Goal: Complete application form: Fill out and submit a form for a specific purpose

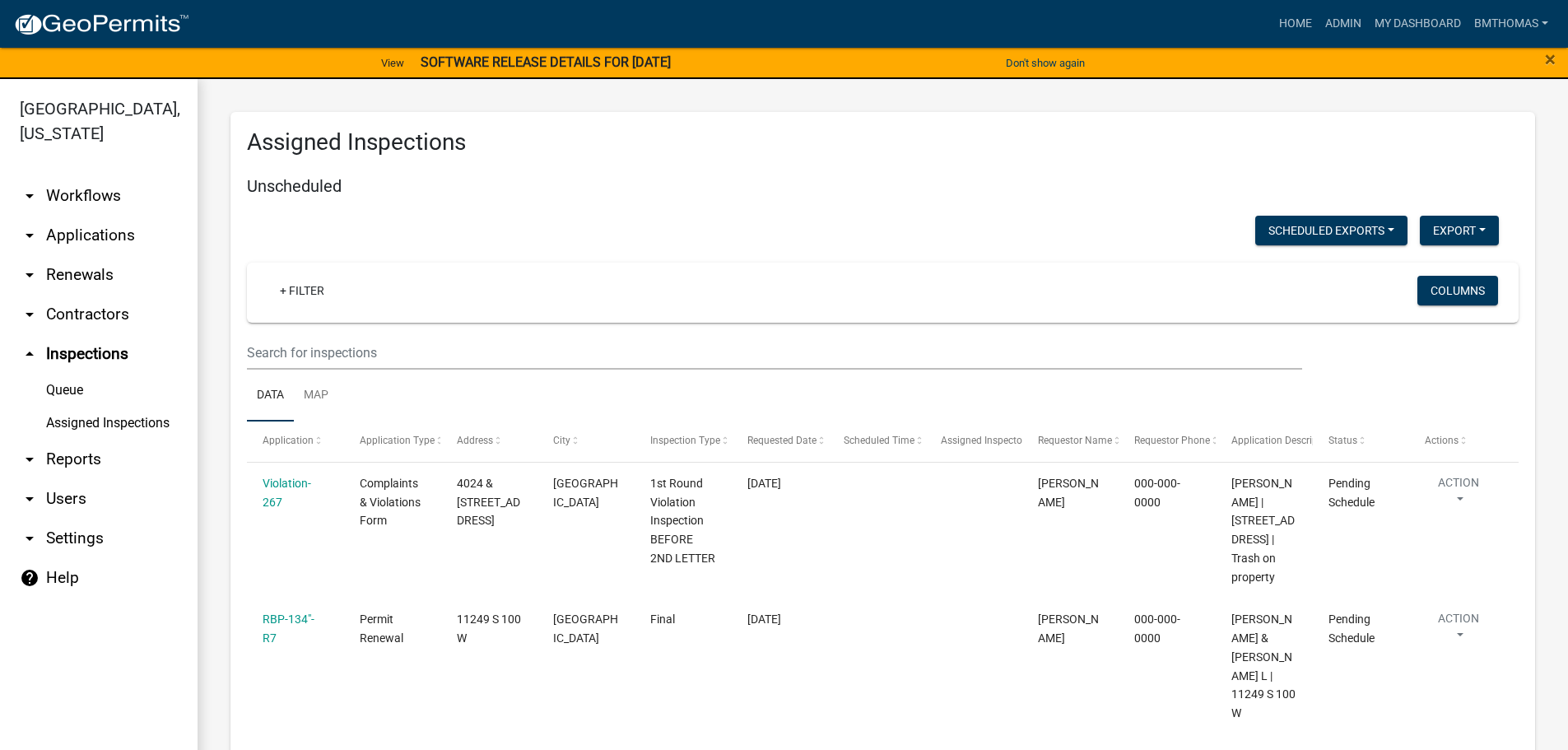
click at [1558, 58] on div "× Close" at bounding box center [1501, 63] width 131 height 35
click at [1551, 57] on span "×" at bounding box center [1550, 59] width 11 height 23
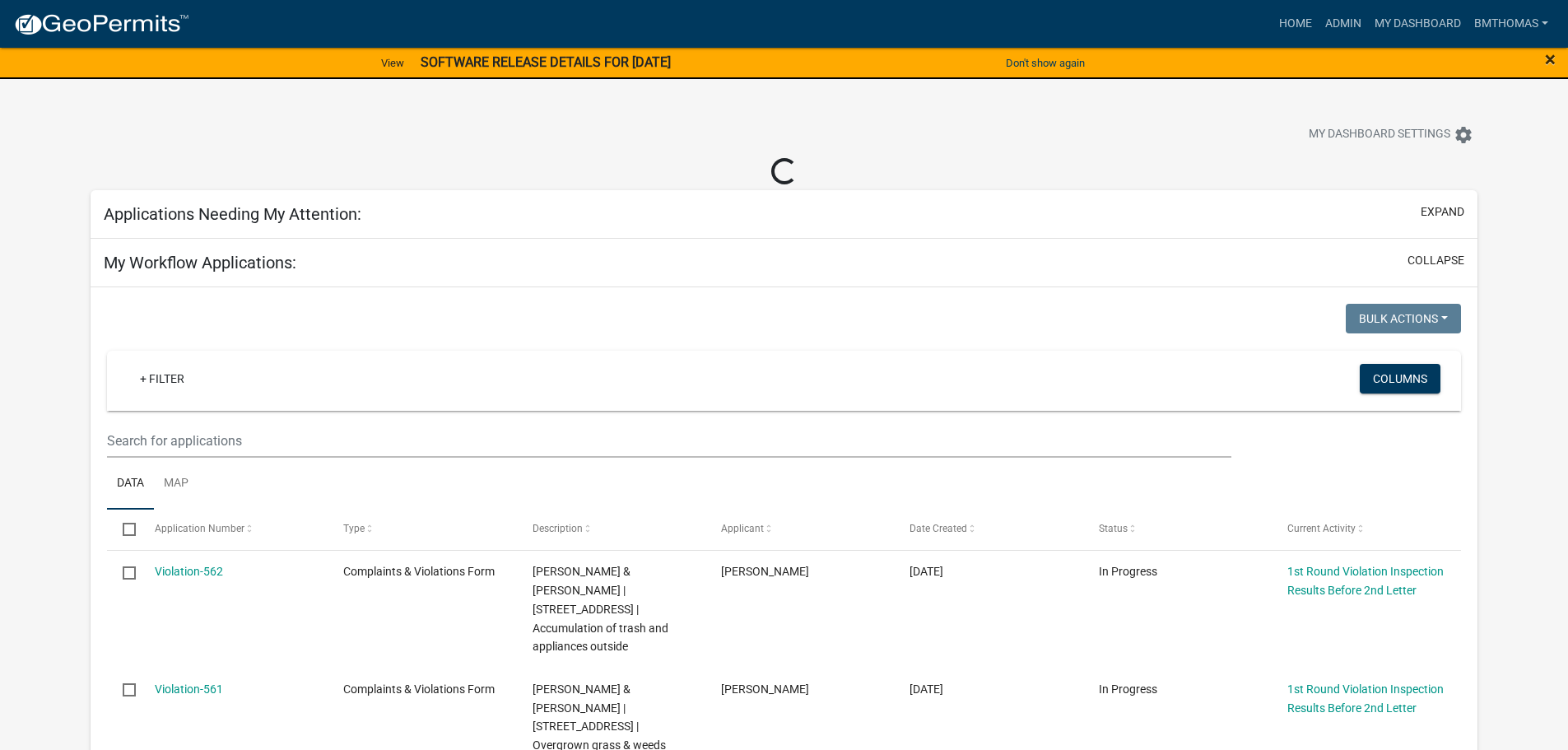
click at [1549, 62] on span "×" at bounding box center [1550, 59] width 11 height 23
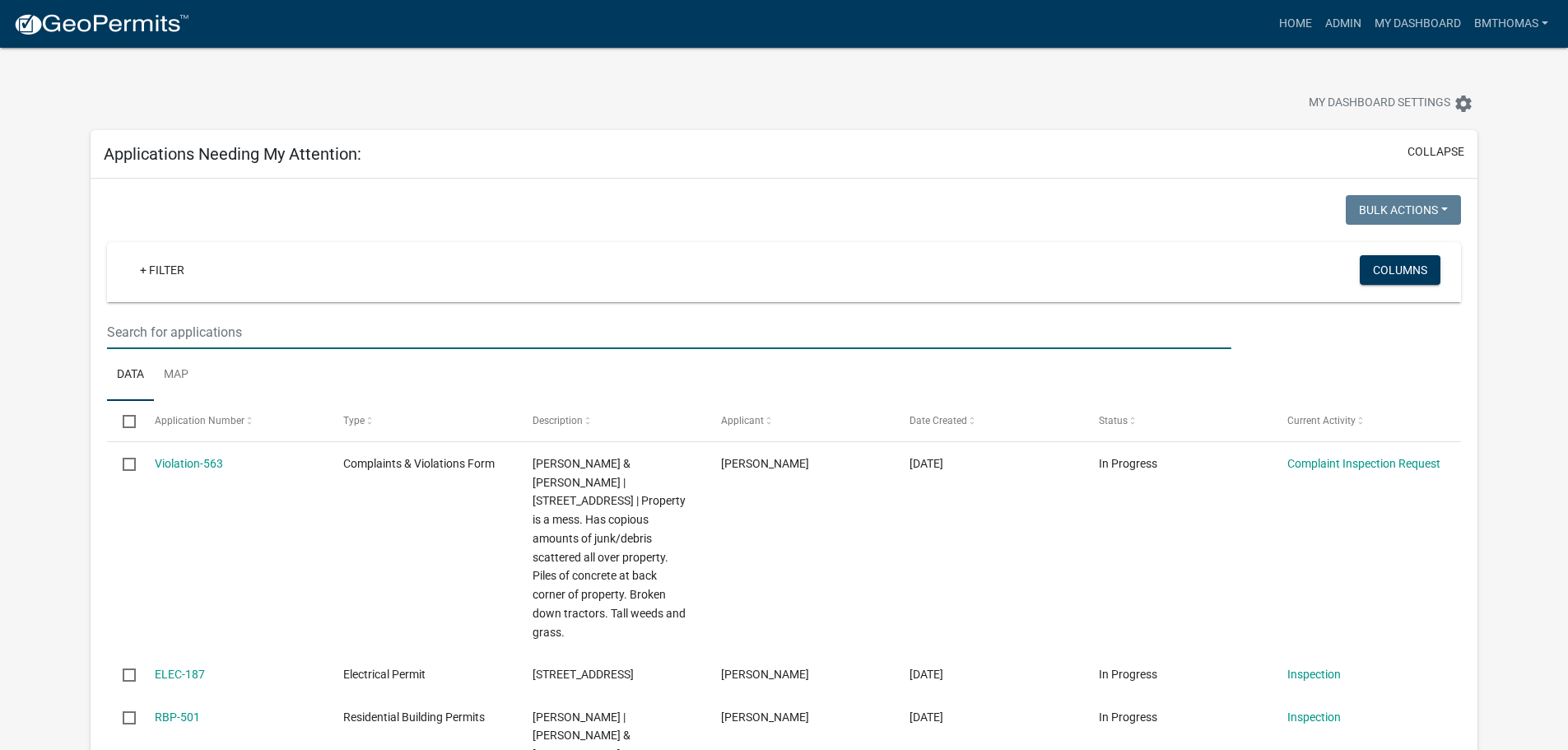
click at [250, 337] on input "text" at bounding box center [669, 332] width 1124 height 34
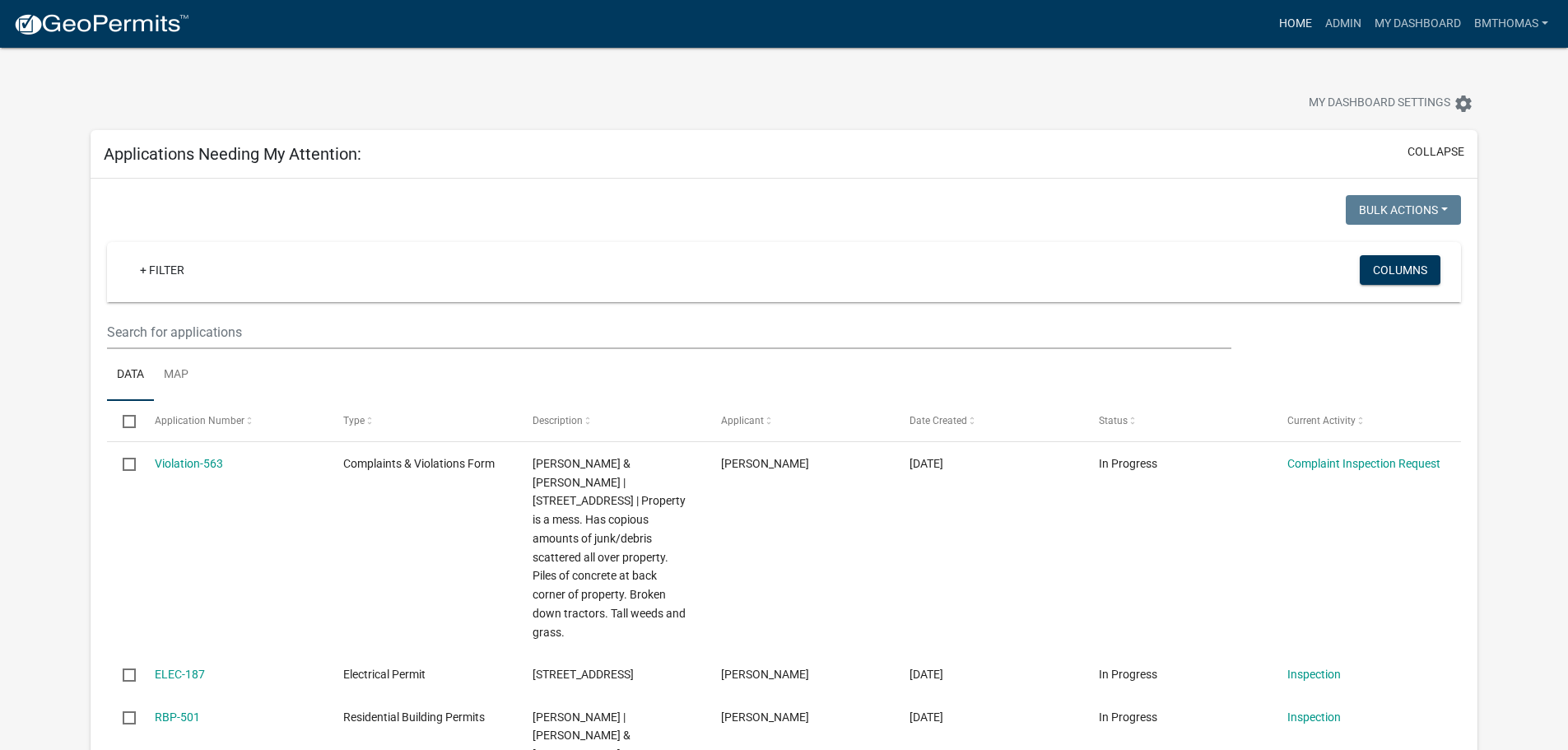
click at [1293, 17] on link "Home" at bounding box center [1295, 24] width 46 height 32
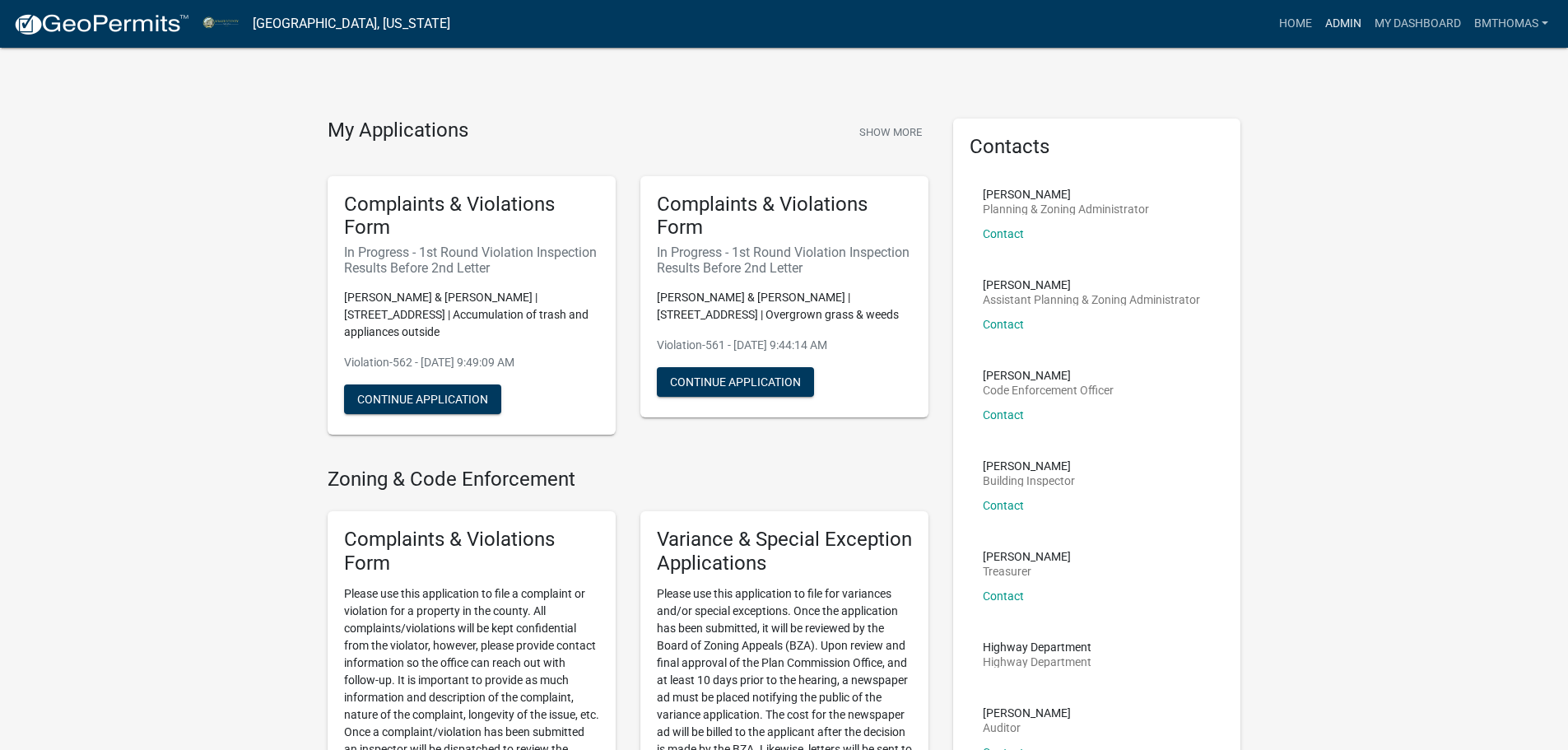
click at [1356, 19] on link "Admin" at bounding box center [1342, 24] width 49 height 32
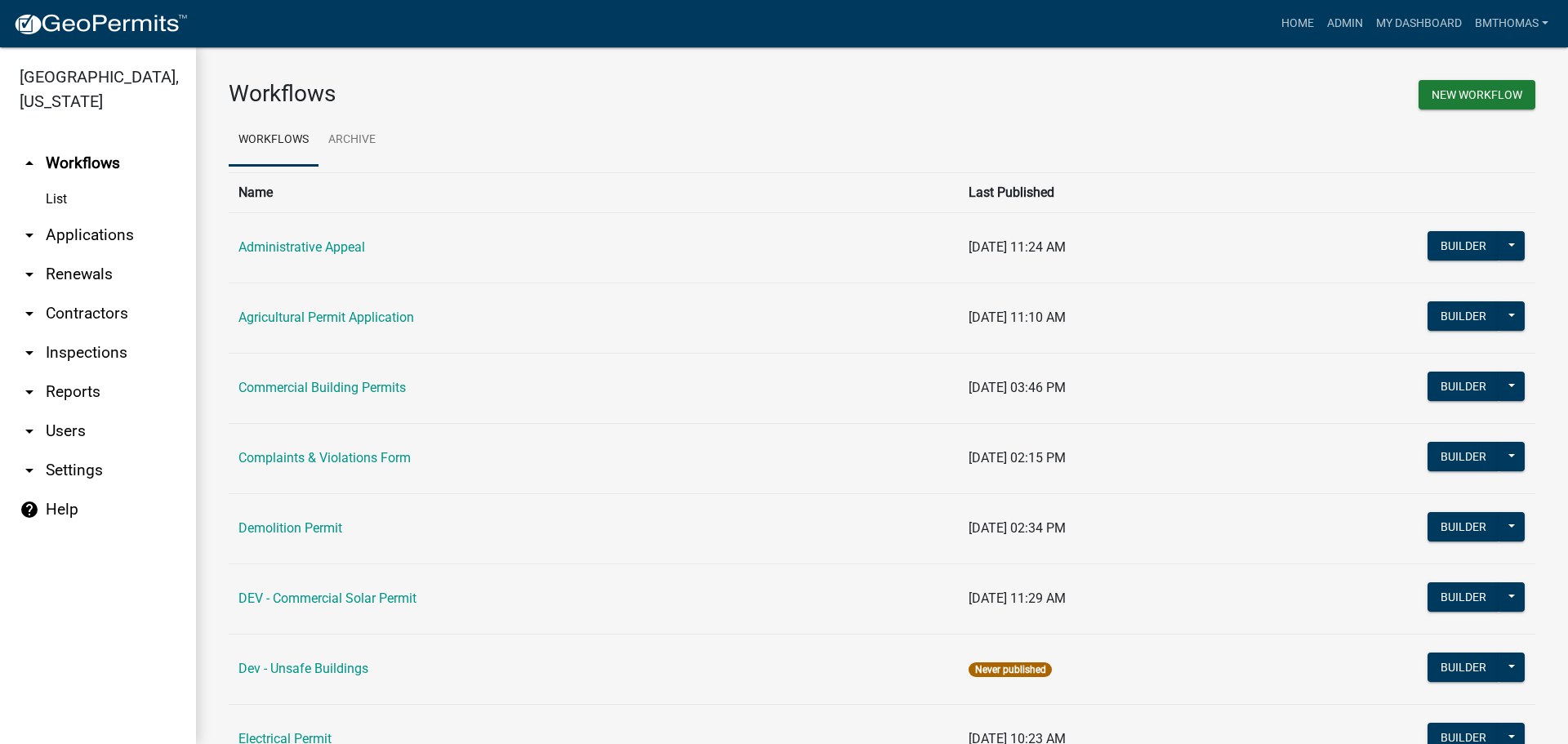
click at [29, 382] on icon "arrow_drop_down" at bounding box center [30, 392] width 20 height 20
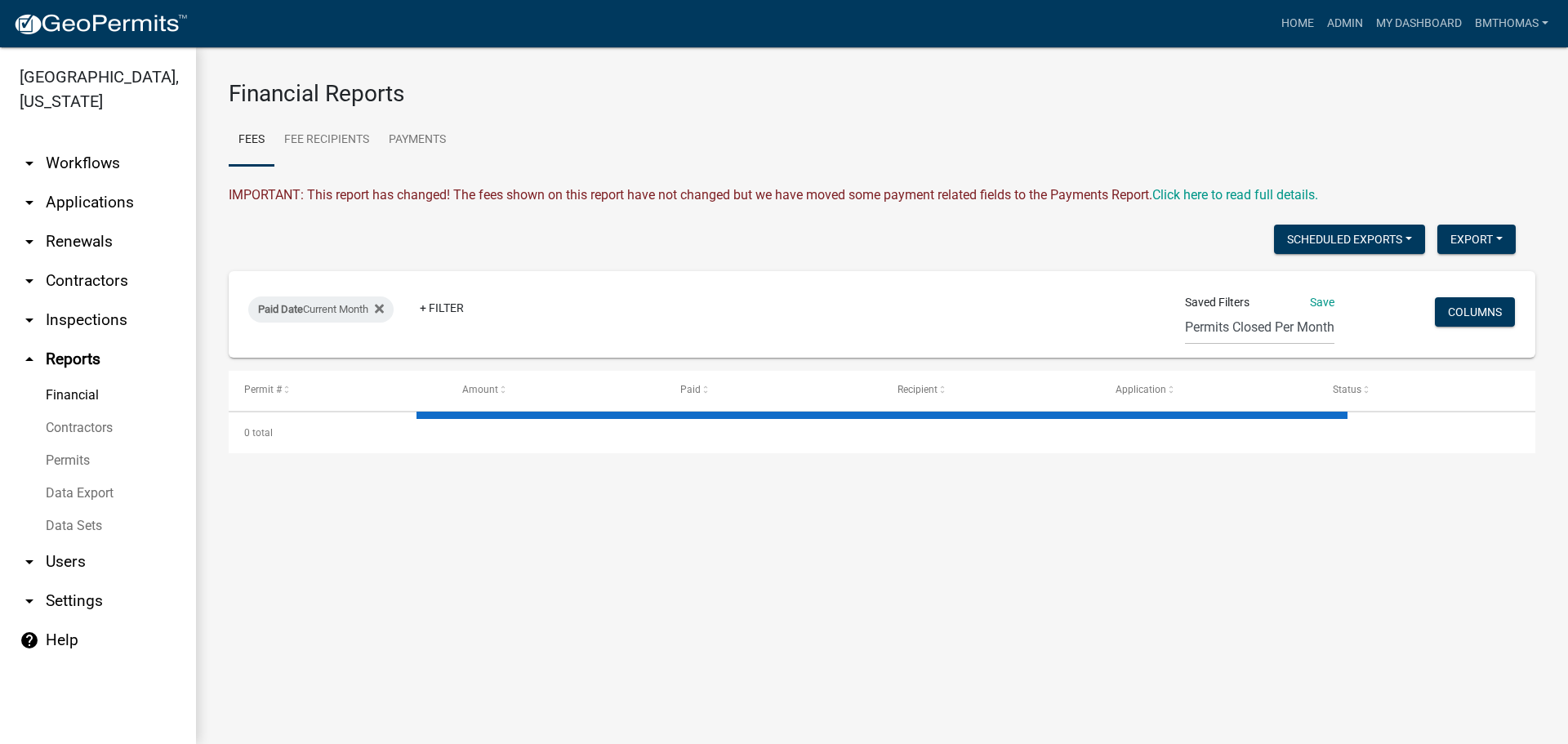
click at [58, 509] on link "Data Sets" at bounding box center [97, 526] width 196 height 33
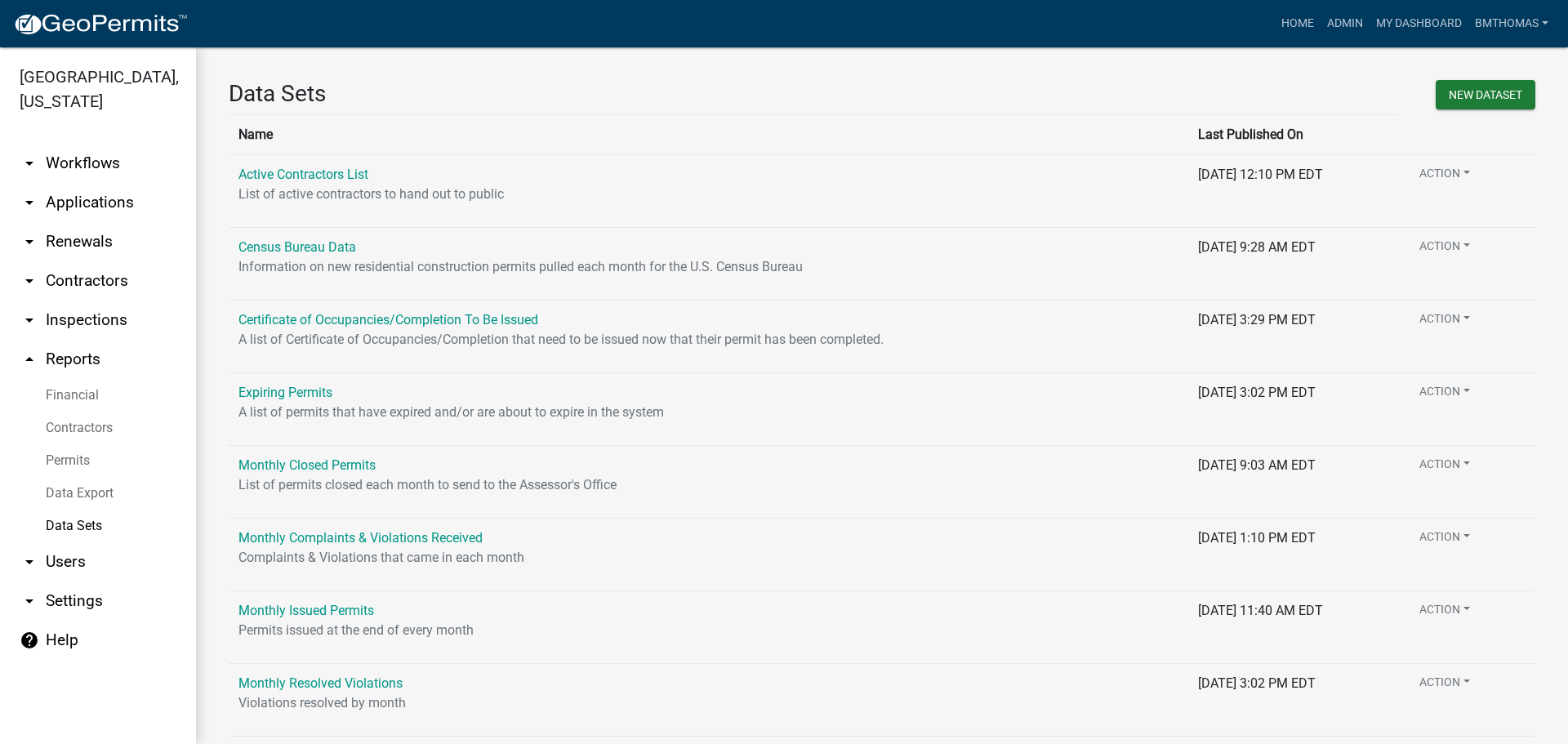
click at [65, 476] on link "Data Export" at bounding box center [97, 493] width 196 height 33
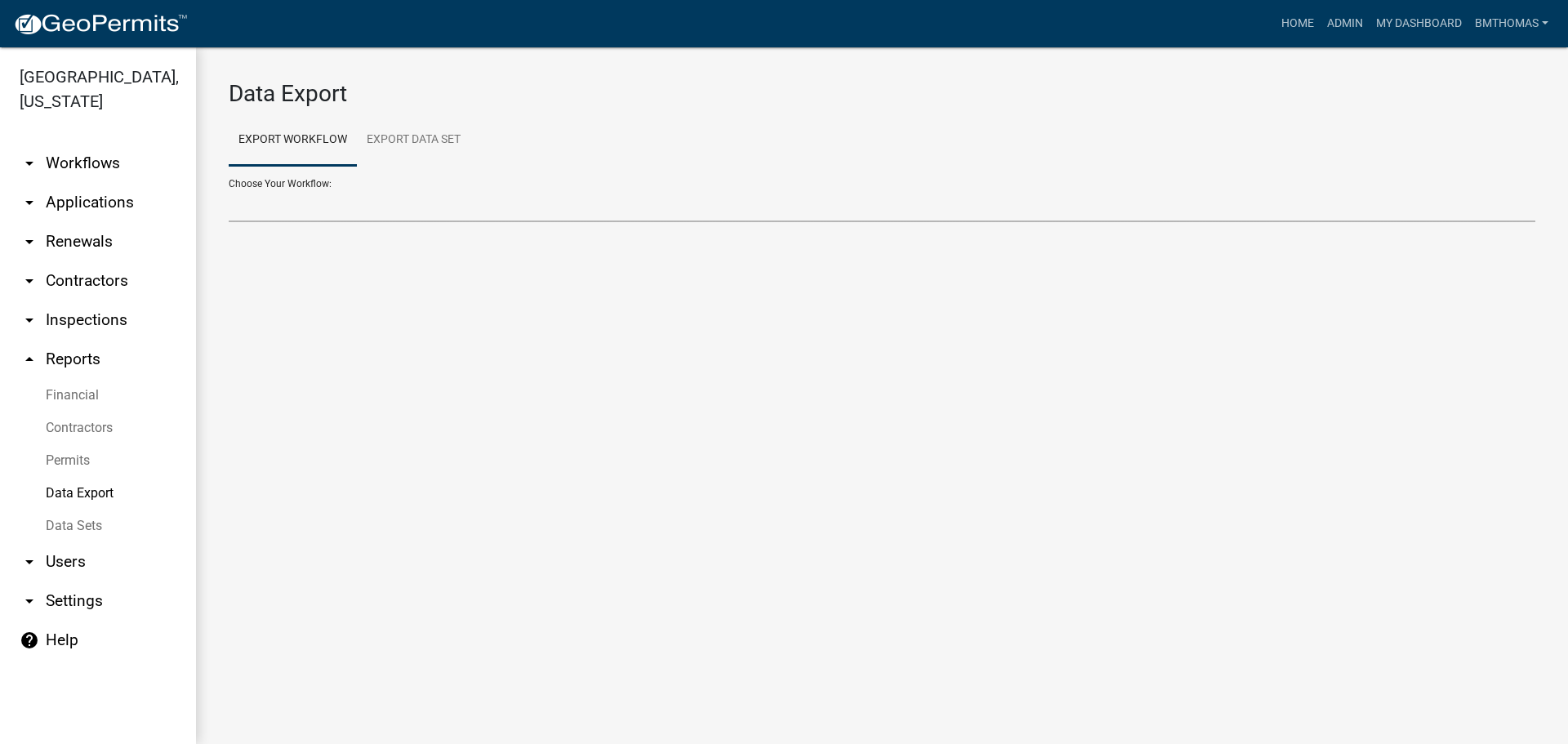
click at [320, 208] on select "Choose Your Workflow:" at bounding box center [882, 205] width 1306 height 34
click at [405, 132] on link "Export Data Set" at bounding box center [413, 140] width 113 height 52
click at [313, 212] on select "Active Contractors List Census Bureau Data Certificate of Occupancies/Completio…" at bounding box center [882, 205] width 1306 height 34
click at [229, 188] on select "Active Contractors List Census Bureau Data Certificate of Occupancies/Completio…" at bounding box center [882, 205] width 1306 height 34
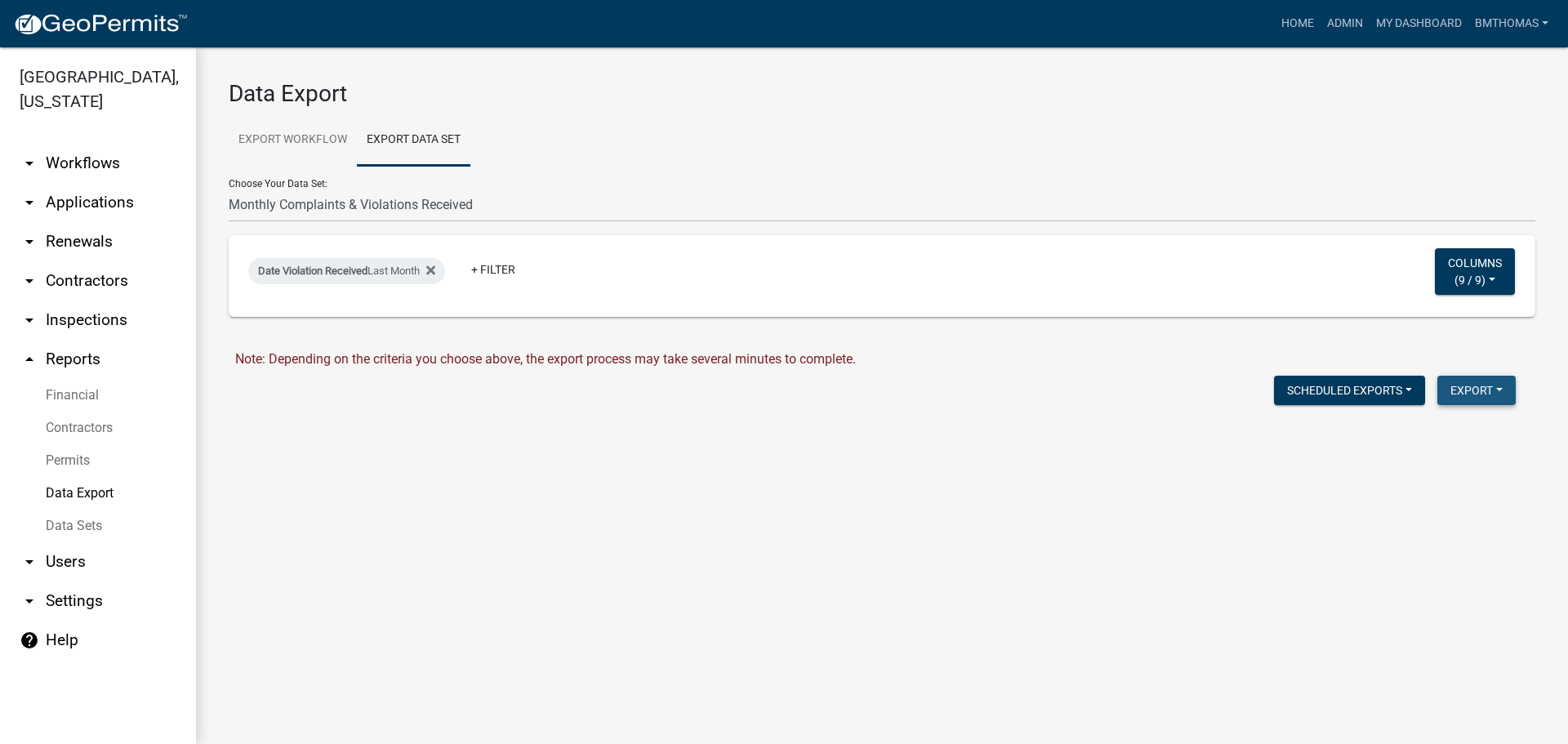
click at [1472, 386] on button "Export" at bounding box center [1476, 391] width 78 height 30
click at [1424, 448] on button "Excel Format (.xlsx)" at bounding box center [1438, 432] width 153 height 39
click at [486, 423] on link "Download Monthly Complaints & Violations Received.xlsx" at bounding box center [401, 424] width 332 height 16
click at [304, 425] on link "Download Monthly Complaints & Violations Received.xlsx" at bounding box center [401, 424] width 332 height 16
click at [497, 424] on link "Download Monthly Complaints & Violations Received.xlsx" at bounding box center [401, 424] width 332 height 16
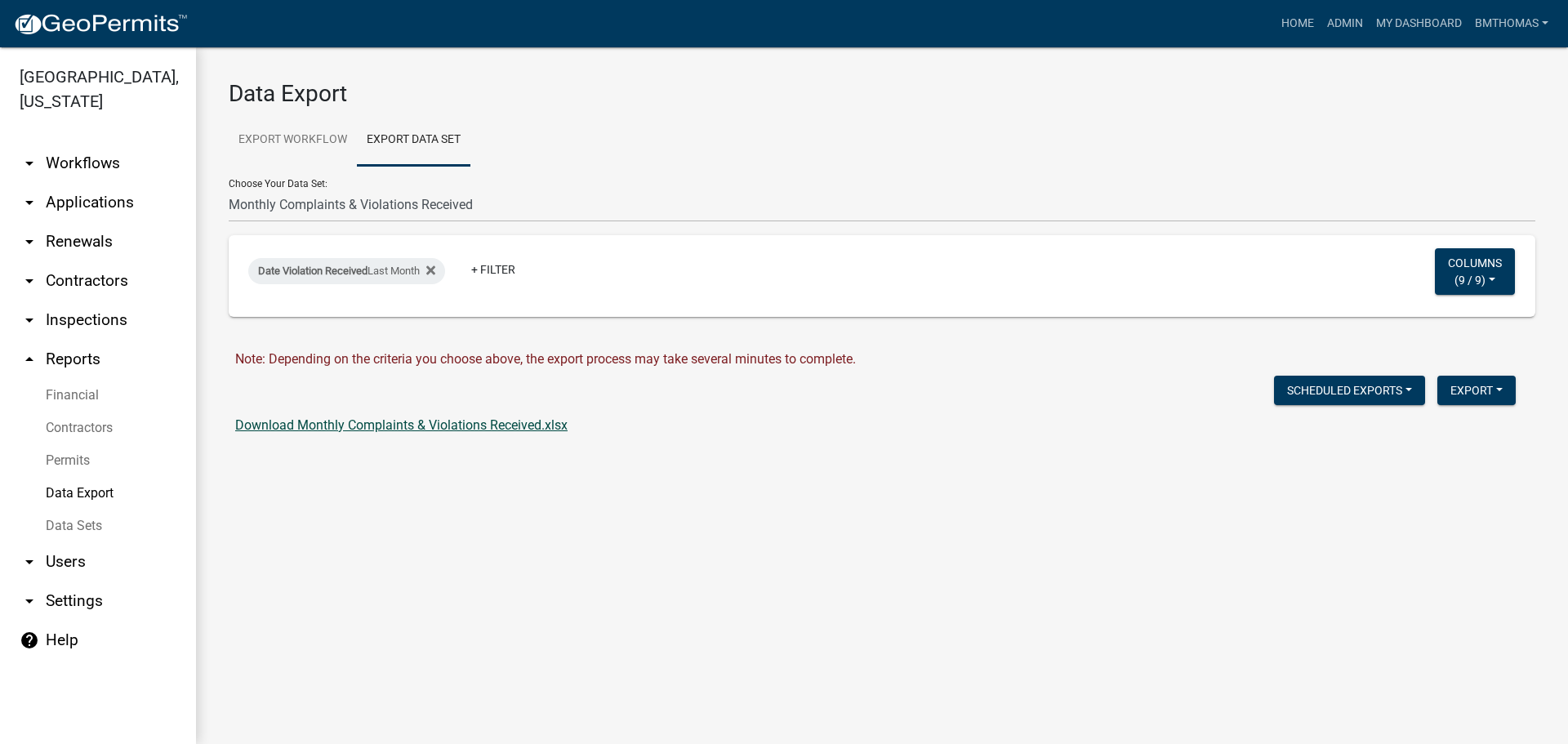
click at [495, 424] on link "Download Monthly Complaints & Violations Received.xlsx" at bounding box center [401, 424] width 332 height 16
click at [1497, 390] on button "Export" at bounding box center [1476, 391] width 78 height 30
click at [1310, 396] on button "Scheduled Exports" at bounding box center [1349, 391] width 151 height 30
click at [1158, 413] on form "Data Export Export Workflow Export Data Set Choose Your Workflow: Administrativ…" at bounding box center [882, 258] width 1306 height 355
click at [315, 198] on select "Active Contractors List Census Bureau Data Certificate of Occupancies/Completio…" at bounding box center [882, 205] width 1306 height 34
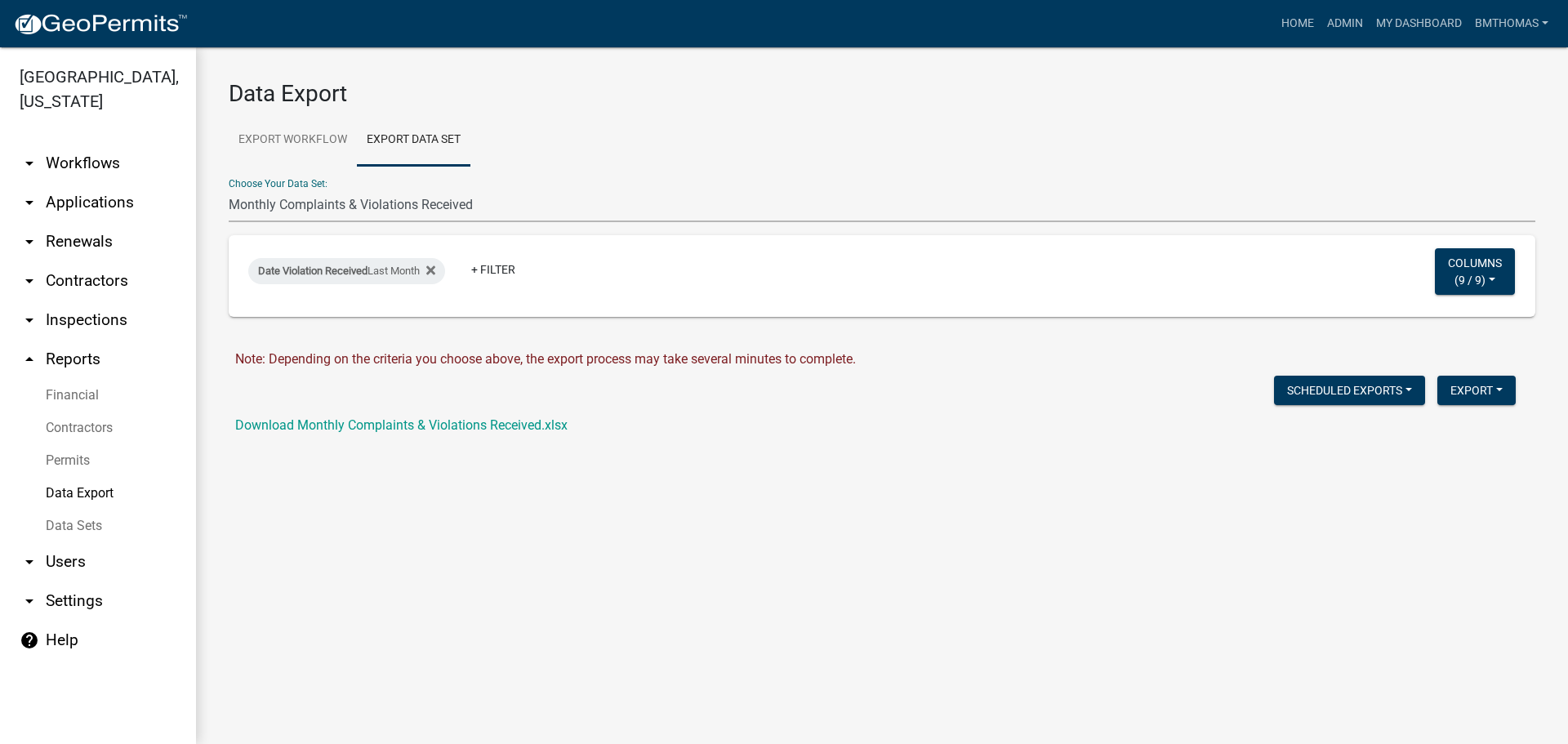
select select "8: dfb80339-e945-4358-bad7-c6e923dfdf93"
click at [229, 188] on select "Active Contractors List Census Bureau Data Certificate of Occupancies/Completio…" at bounding box center [882, 205] width 1306 height 34
click at [1470, 383] on button "Export" at bounding box center [1476, 391] width 78 height 30
click at [1433, 427] on button "Excel Format (.xlsx)" at bounding box center [1438, 432] width 153 height 39
click at [395, 429] on link "Download Monthly Resolved Violations.xlsx" at bounding box center [362, 424] width 253 height 16
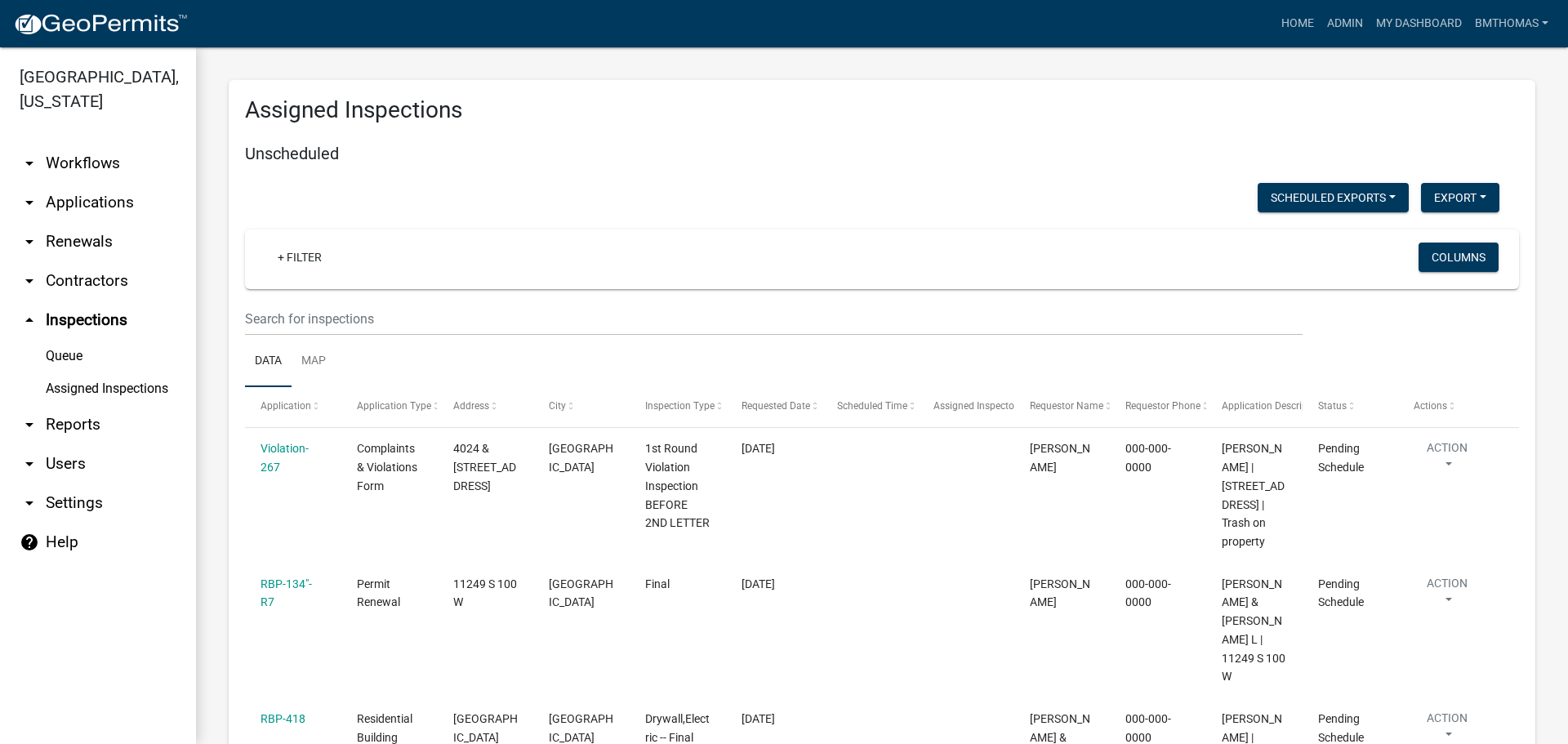
click at [65, 144] on link "arrow_drop_down Workflows" at bounding box center [97, 163] width 196 height 39
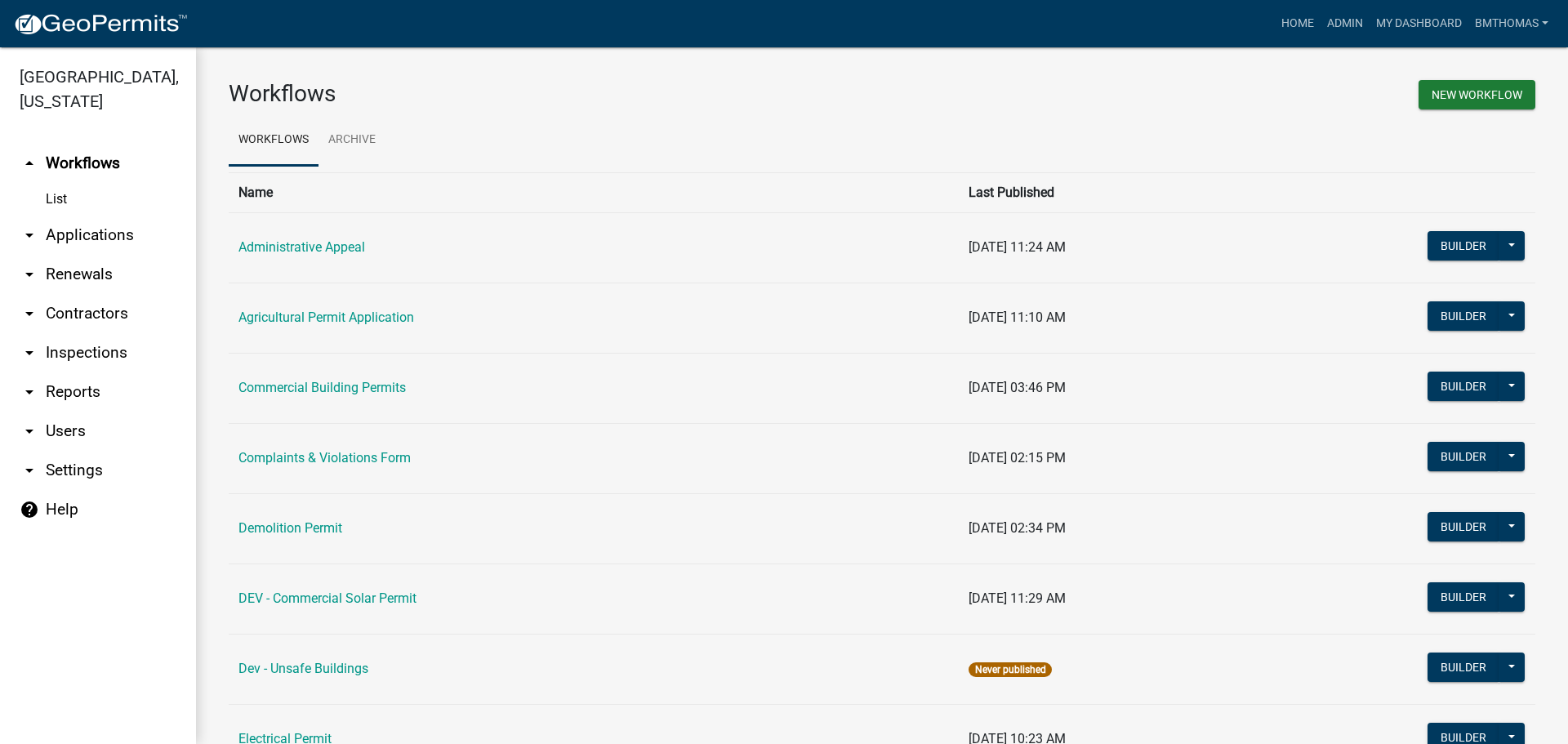
click at [44, 182] on link "List" at bounding box center [97, 199] width 196 height 33
click at [64, 182] on link "List" at bounding box center [97, 199] width 196 height 33
click at [64, 216] on link "arrow_drop_down Applications" at bounding box center [97, 235] width 196 height 39
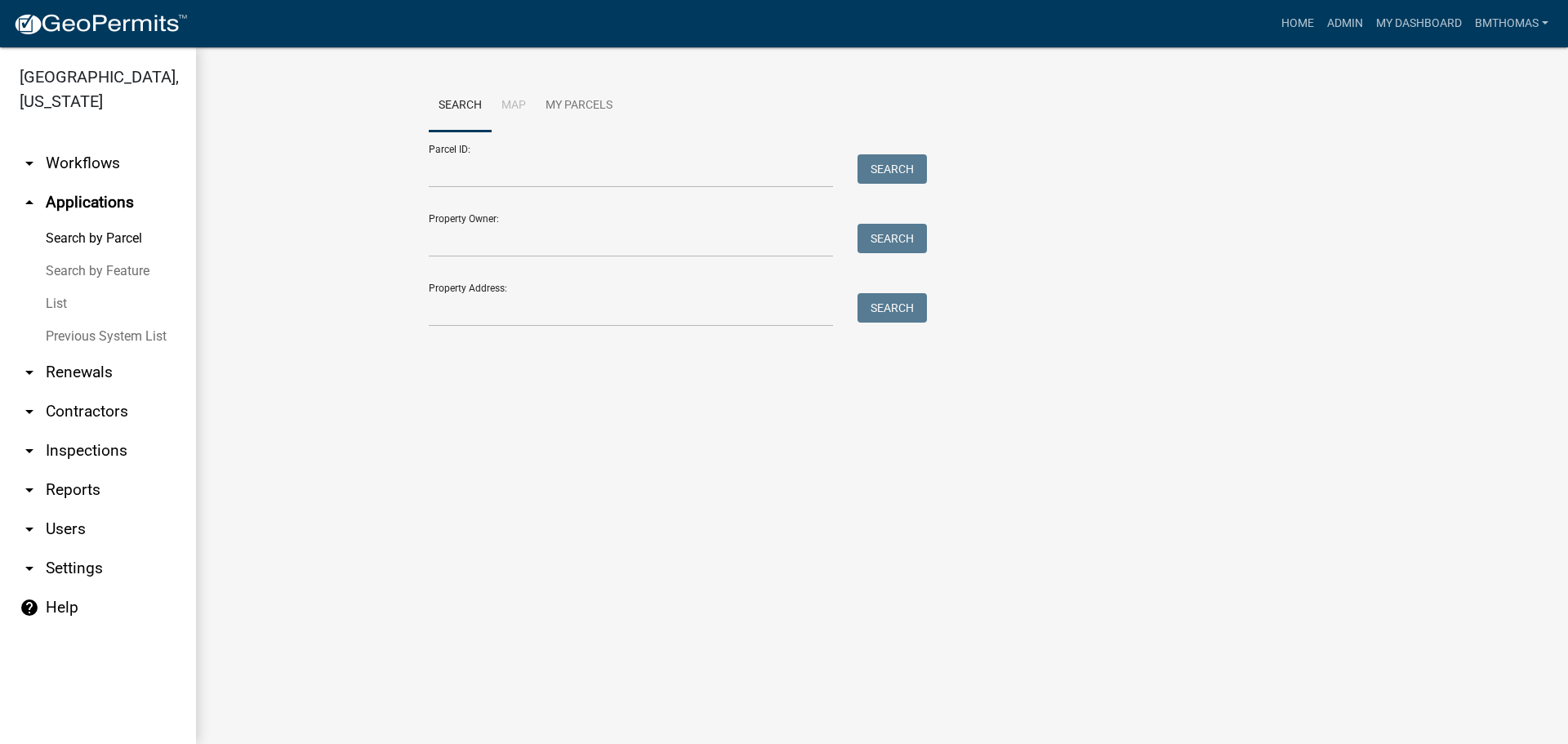
click at [57, 287] on link "List" at bounding box center [97, 304] width 196 height 33
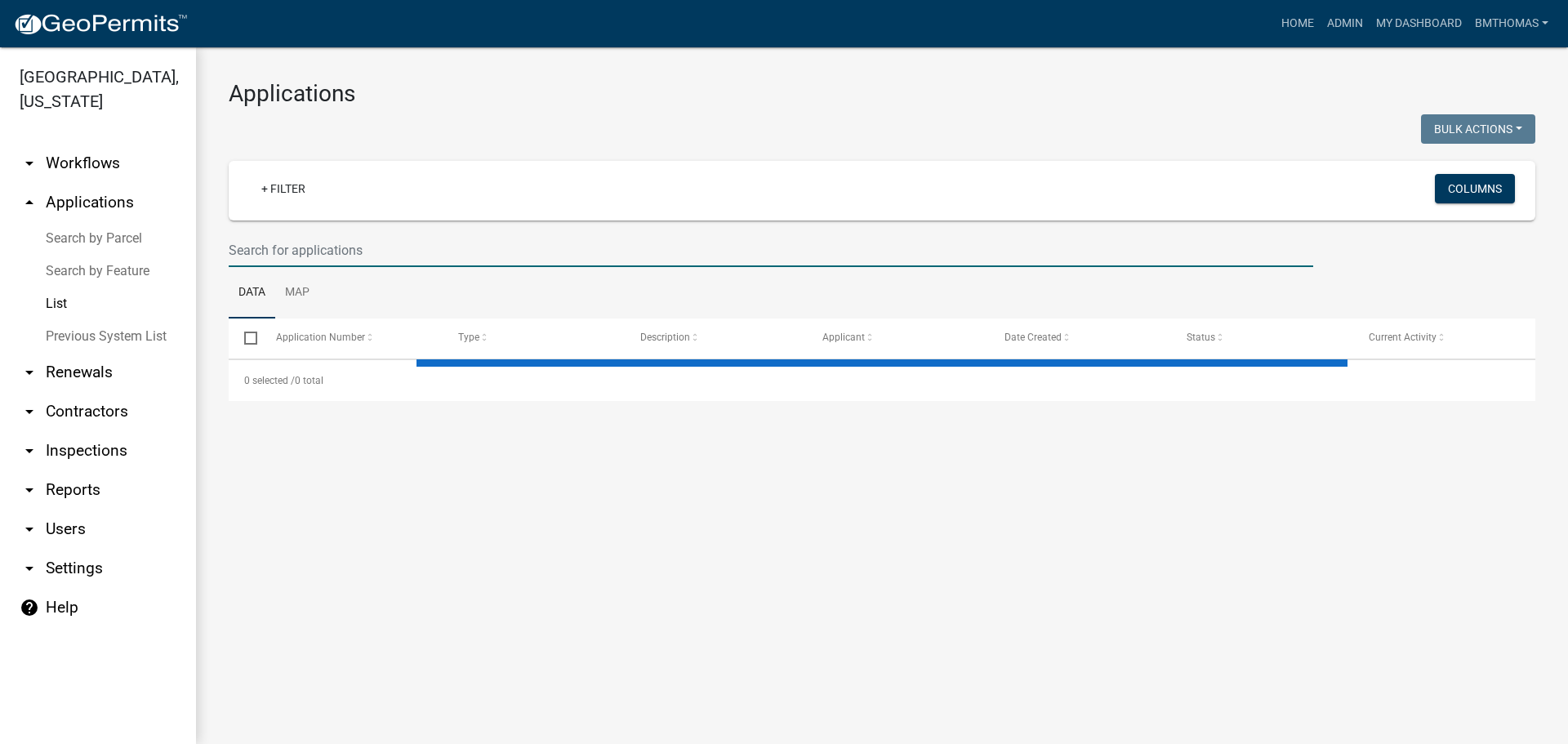
click at [330, 252] on input "text" at bounding box center [770, 250] width 1084 height 34
select select "3: 100"
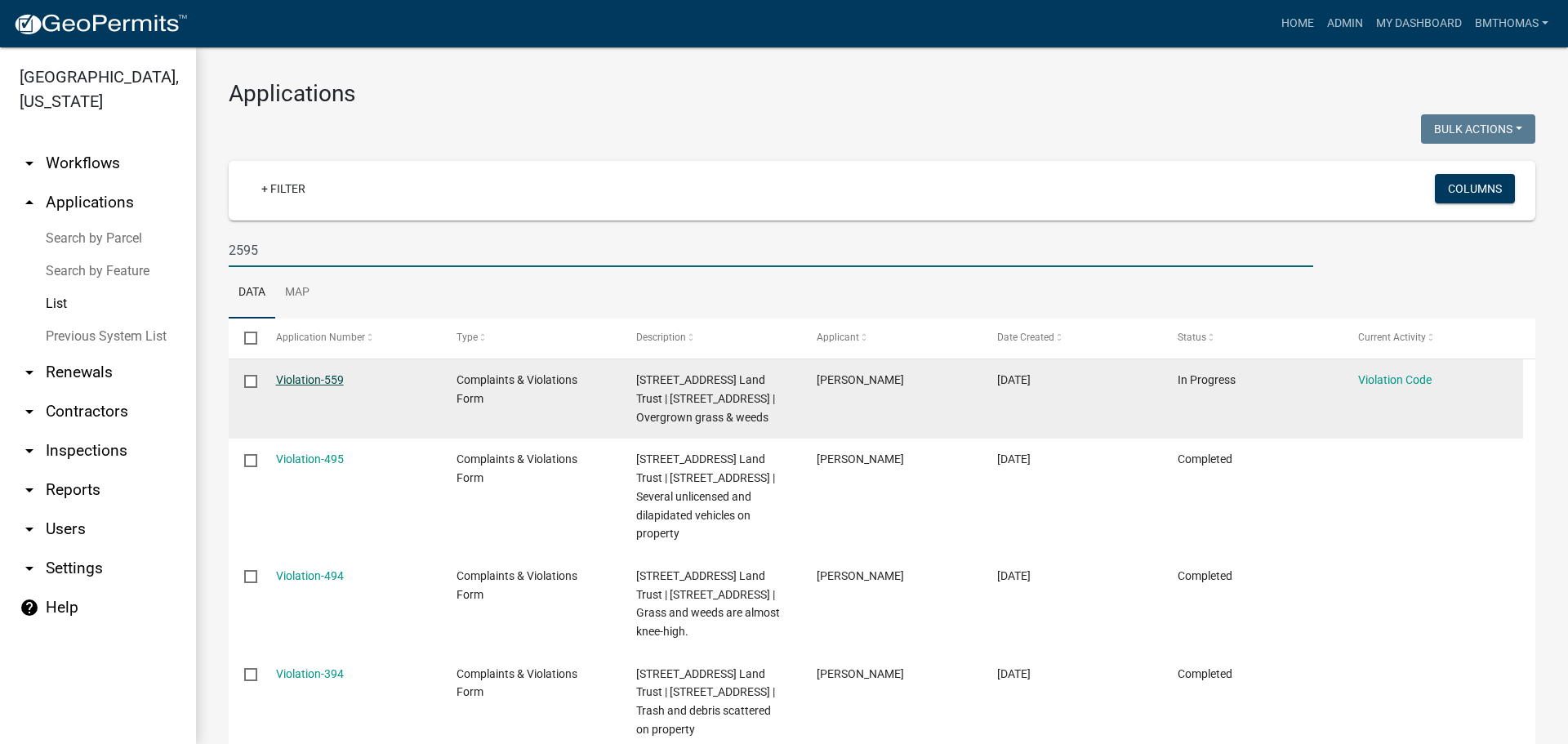
type input "2595"
click at [328, 386] on link "Violation-559" at bounding box center [310, 380] width 68 height 13
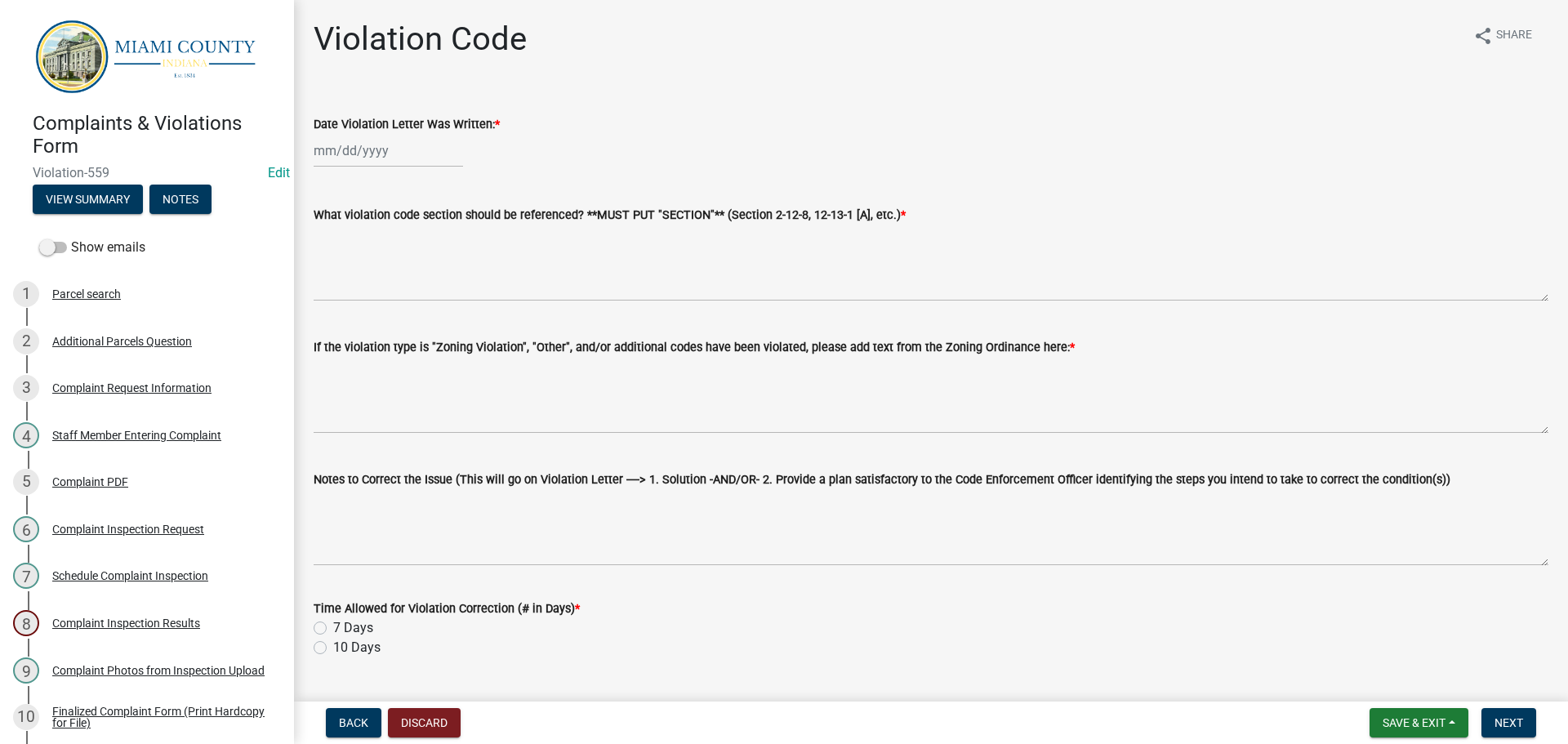
select select "9"
select select "2025"
click at [374, 153] on div "Jan Feb Mar Apr May Jun Jul Aug Sep Oct Nov Dec 1525 1526 1527 1528 1529 1530 1…" at bounding box center [388, 150] width 149 height 34
click at [356, 258] on div "9" at bounding box center [356, 264] width 26 height 26
type input "09/09/2025"
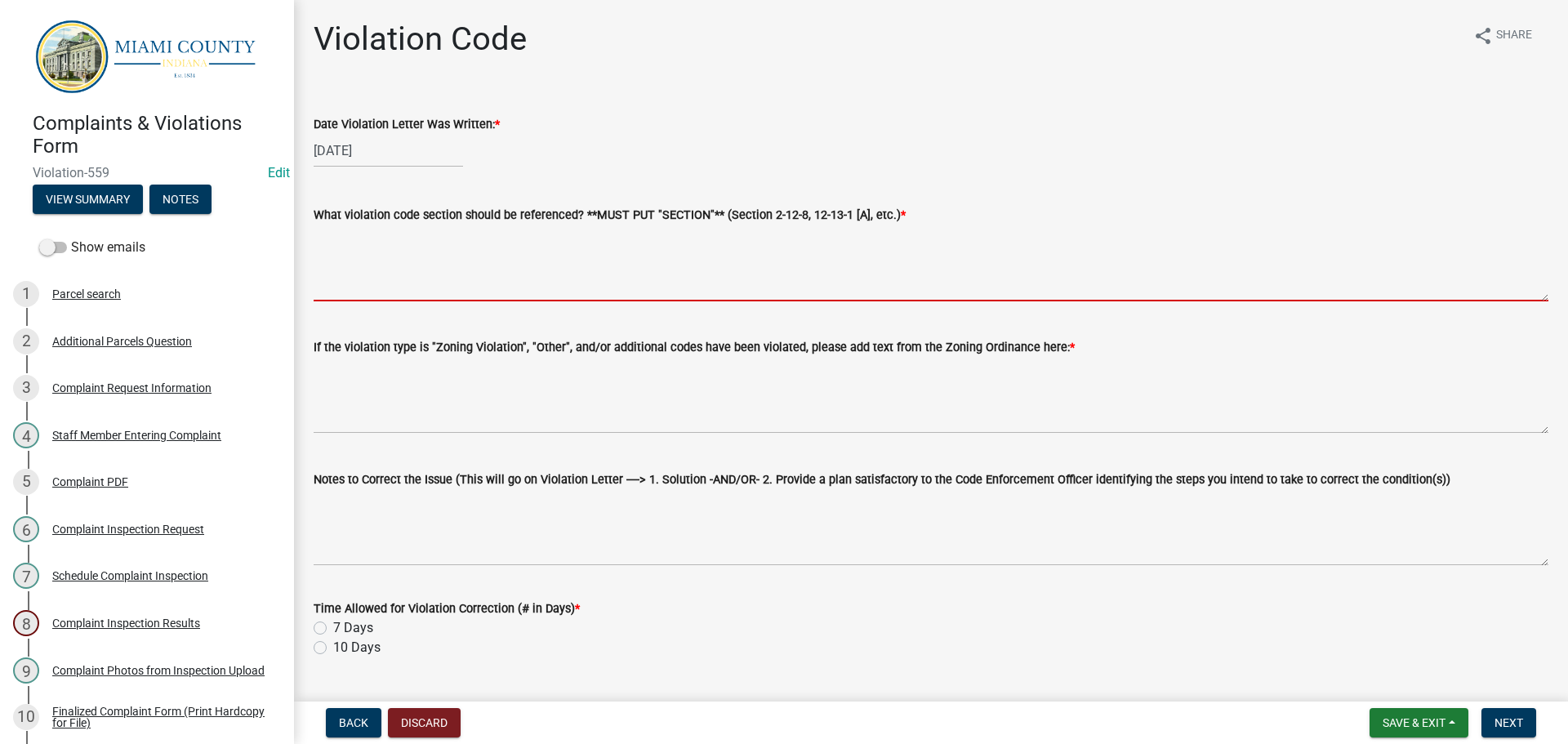
click at [509, 278] on textarea "What violation code section should be referenced? **MUST PUT "SECTION"** (Secti…" at bounding box center [931, 263] width 1234 height 77
paste textarea "2-13-4 MISCELLANEOUS RESTRICTIONS (A)(12)"
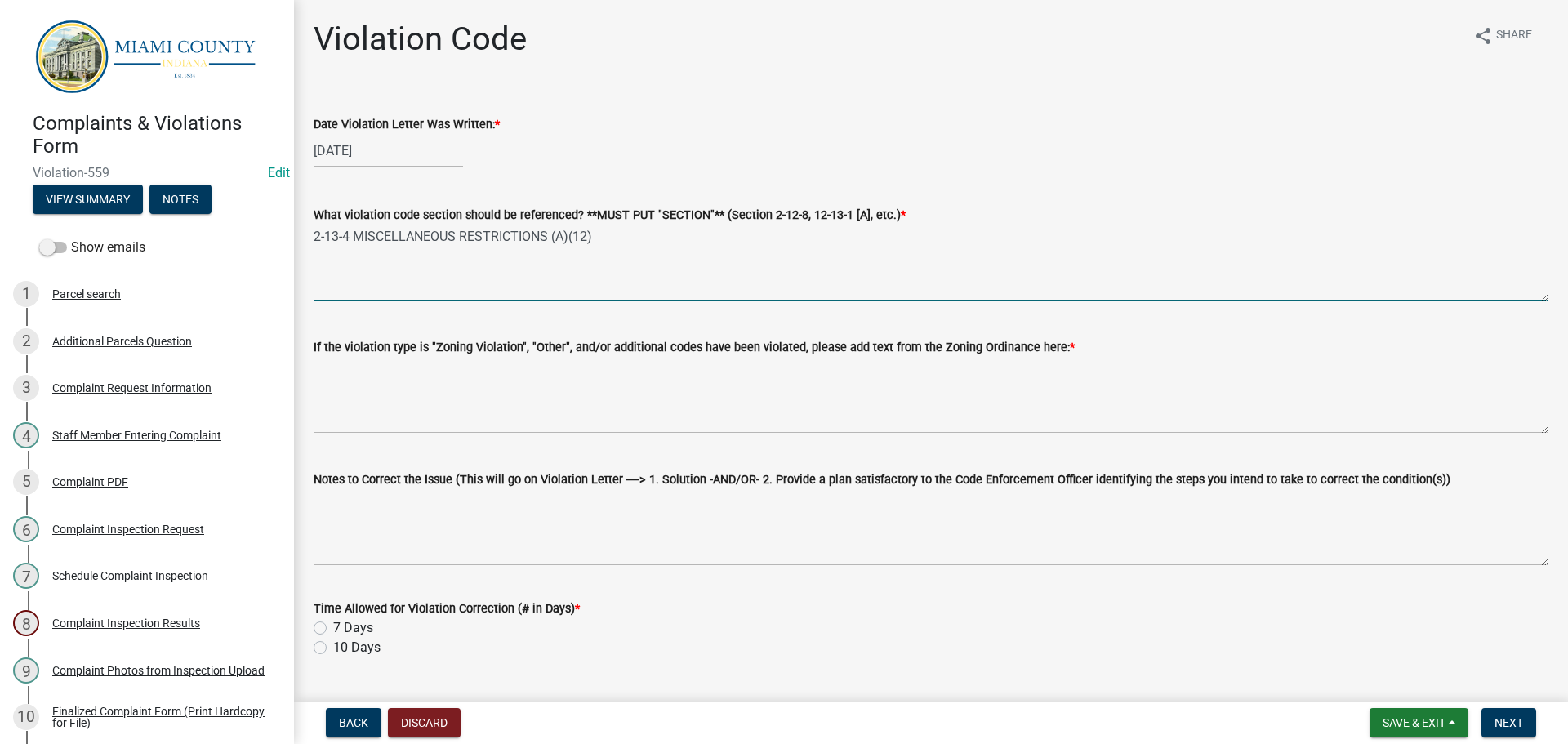
type textarea "2-13-4 MISCELLANEOUS RESTRICTIONS (A)(12)"
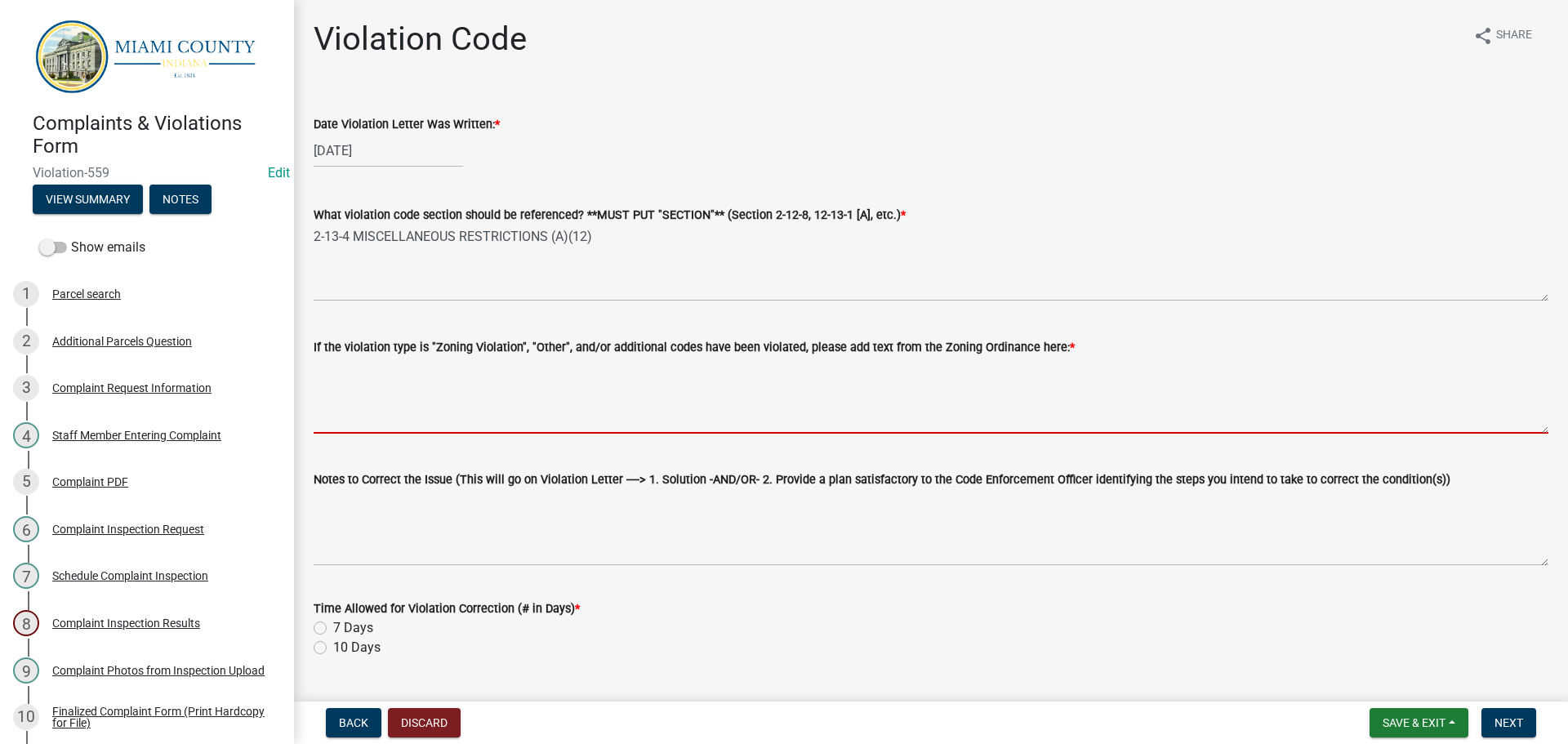
click at [421, 376] on textarea "If the violation type is "Zoning Violation", "Other", and/or additional codes h…" at bounding box center [931, 395] width 1234 height 77
paste textarea "2-13-14(A)(12):" NOXIOUS WEEDS AND OTHER RANK VEGTATION, INCLUDING, BUT NOT LIM…"
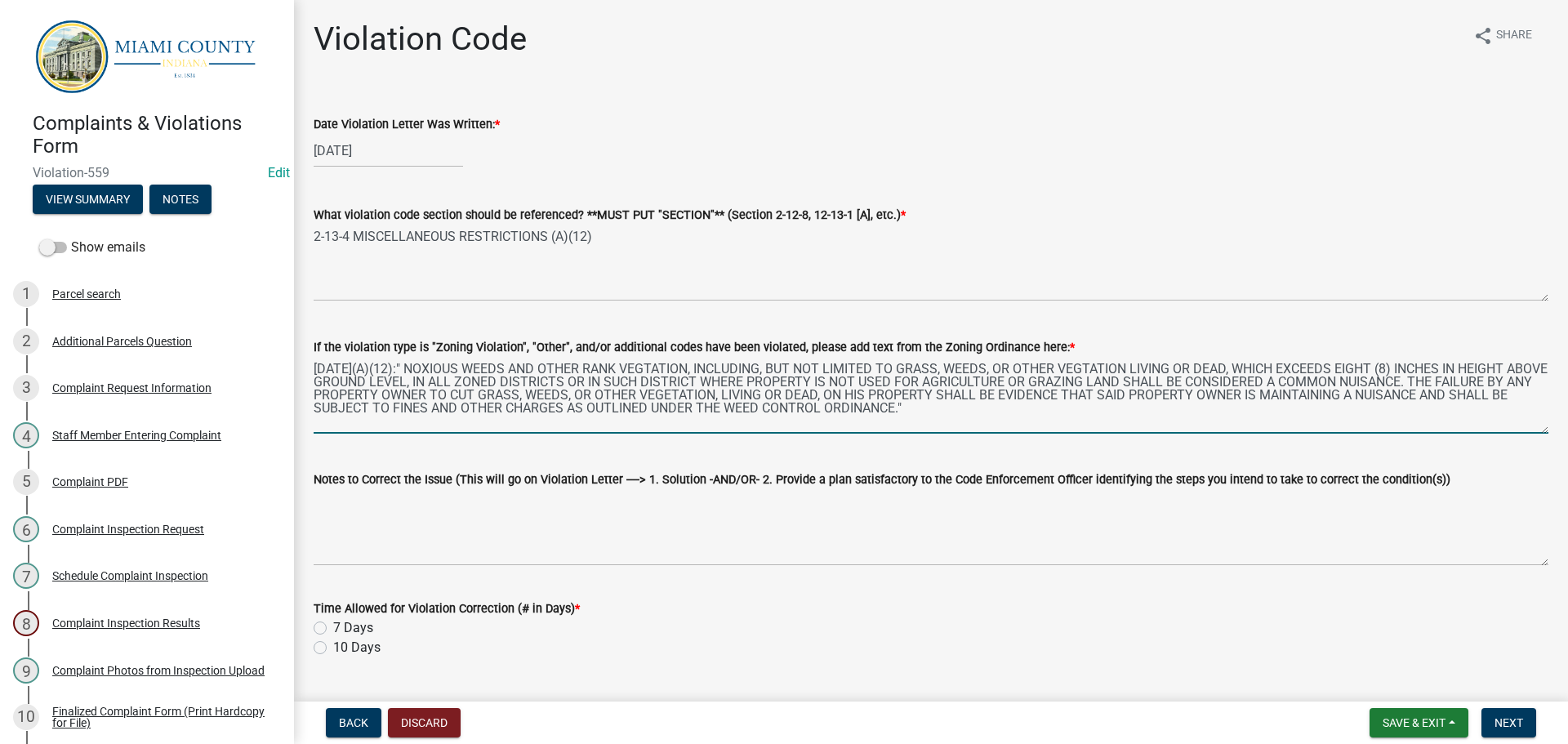
type textarea "2-13-14(A)(12):" NOXIOUS WEEDS AND OTHER RANK VEGTATION, INCLUDING, BUT NOT LIM…"
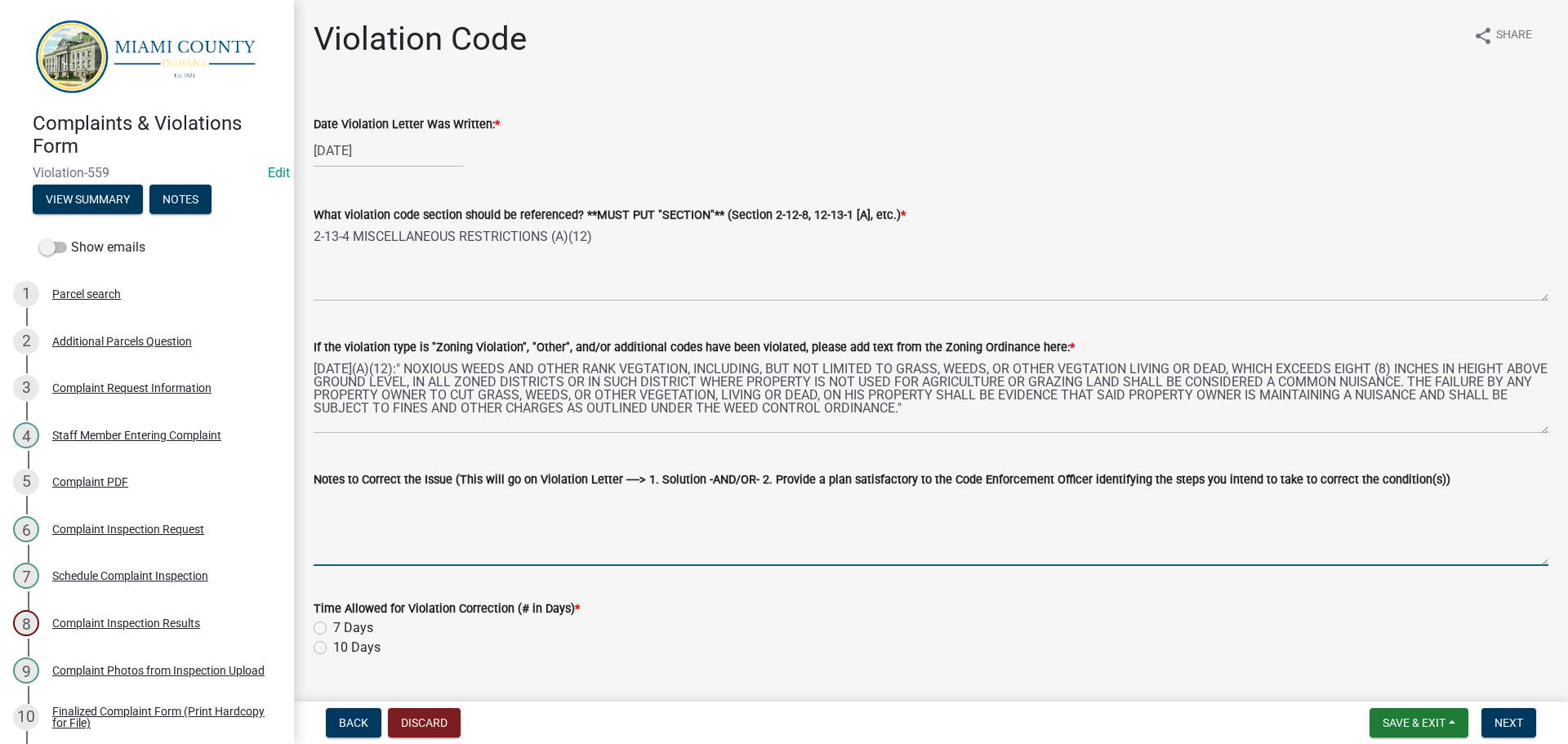
click at [409, 540] on textarea "Notes to Correct the Issue (This will go on Violation Letter ----> 1. Solution …" at bounding box center [931, 527] width 1234 height 77
paste textarea "1. Trim and clean-up tall grass and noxious weeds to a height of less than eigh…"
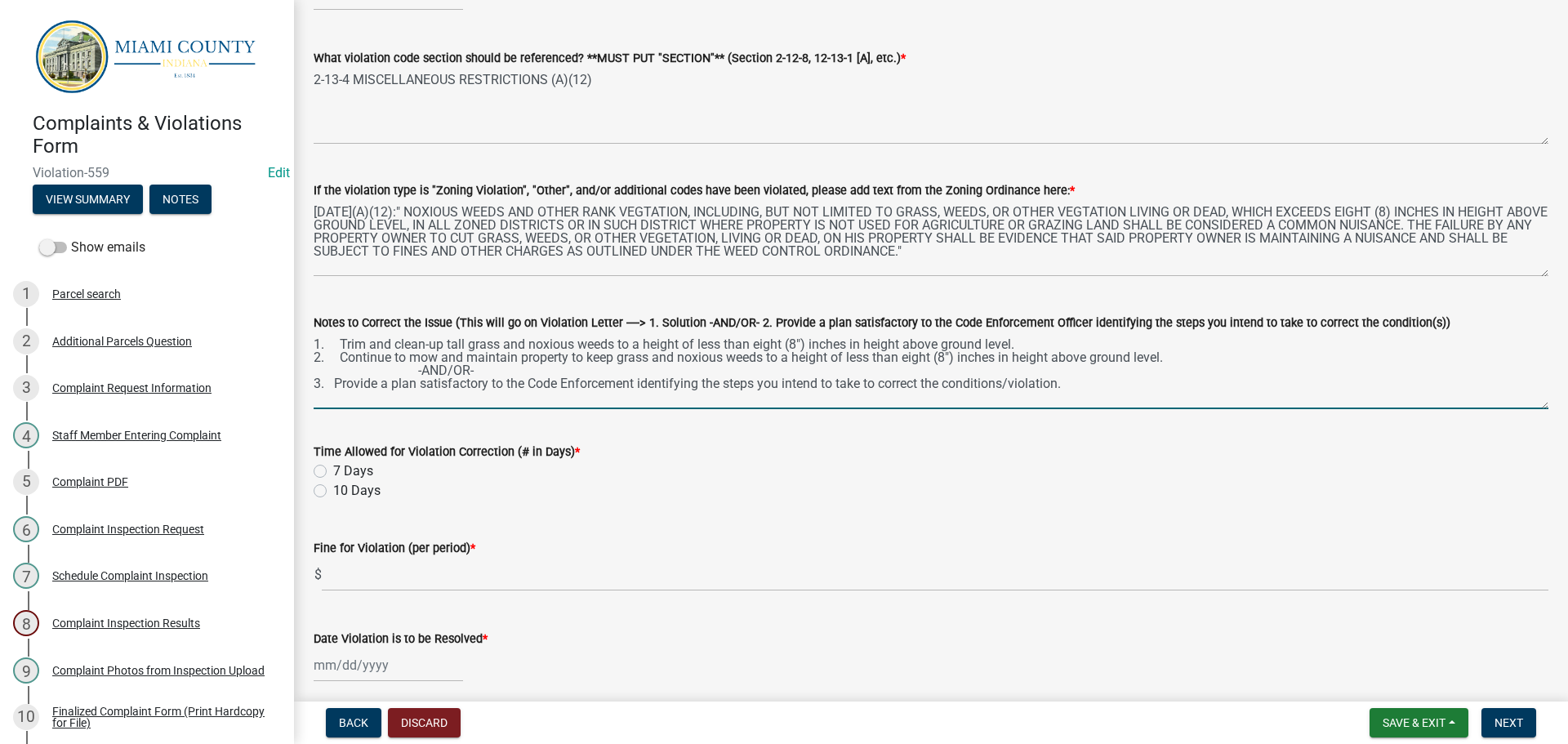
scroll to position [163, 0]
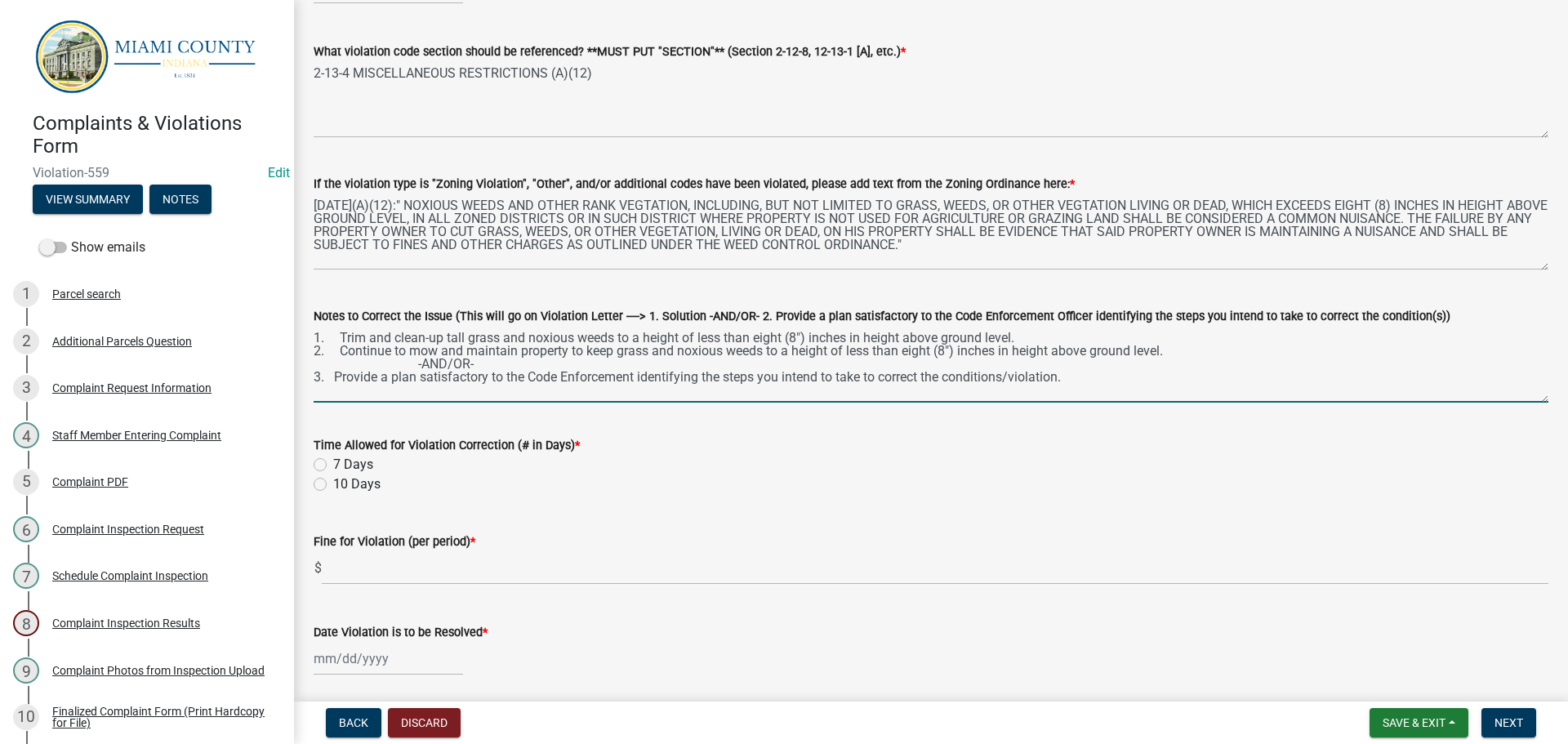
type textarea "1. Trim and clean-up tall grass and noxious weeds to a height of less than eigh…"
click at [333, 462] on label "7 Days" at bounding box center [353, 465] width 40 height 20
click at [333, 462] on input "7 Days" at bounding box center [338, 460] width 11 height 11
radio input "true"
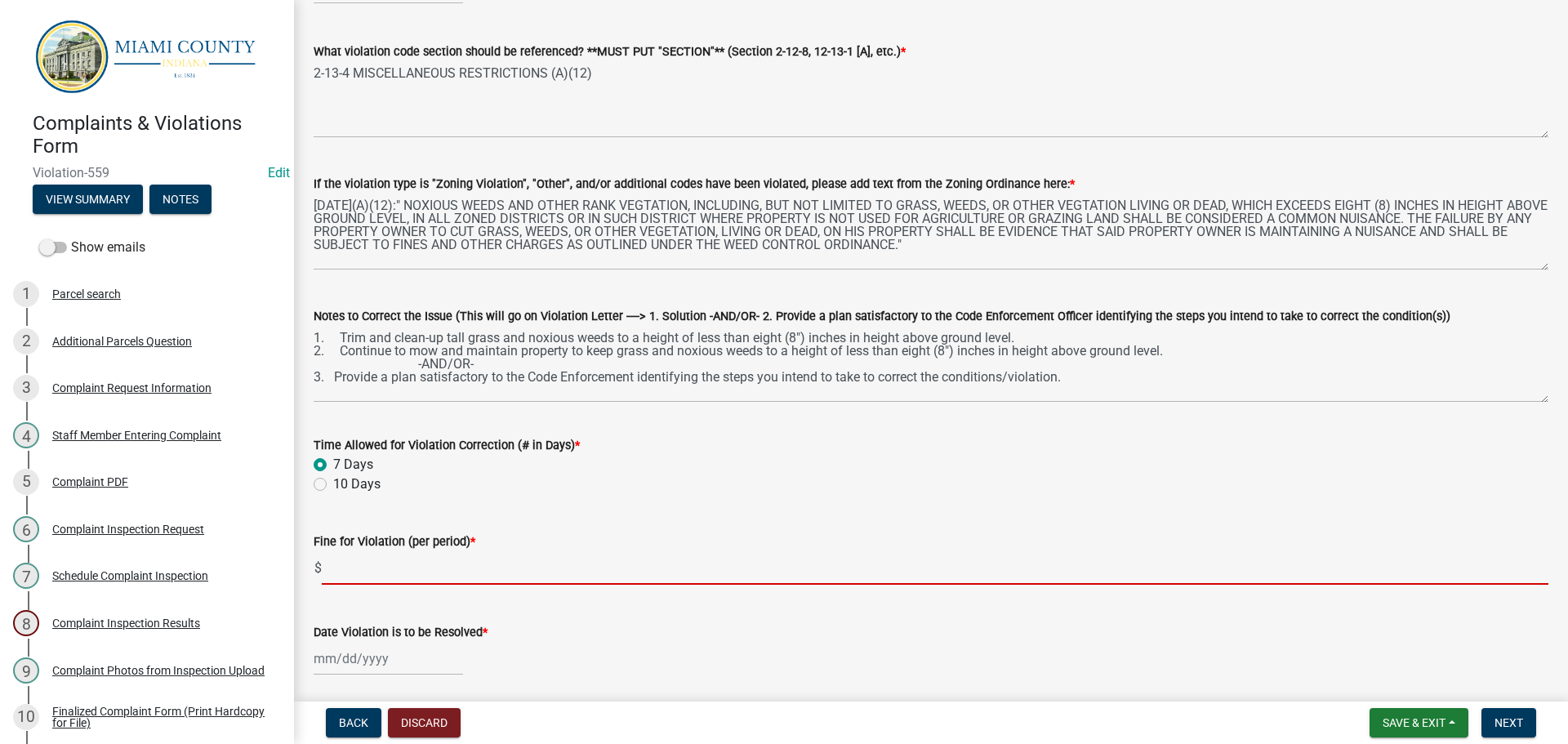
click at [362, 566] on input "text" at bounding box center [935, 567] width 1226 height 34
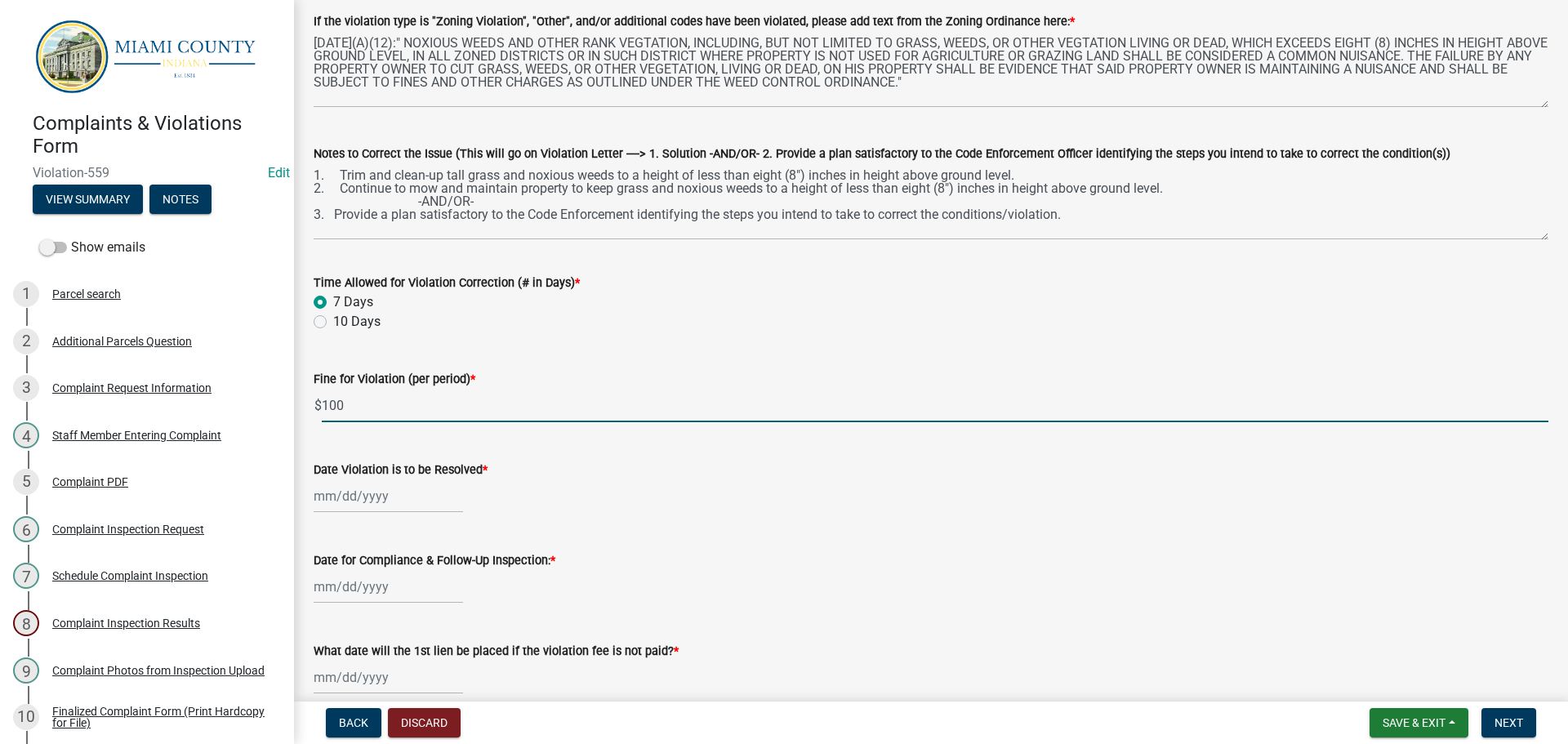
scroll to position [327, 0]
type input "100"
select select "9"
select select "2025"
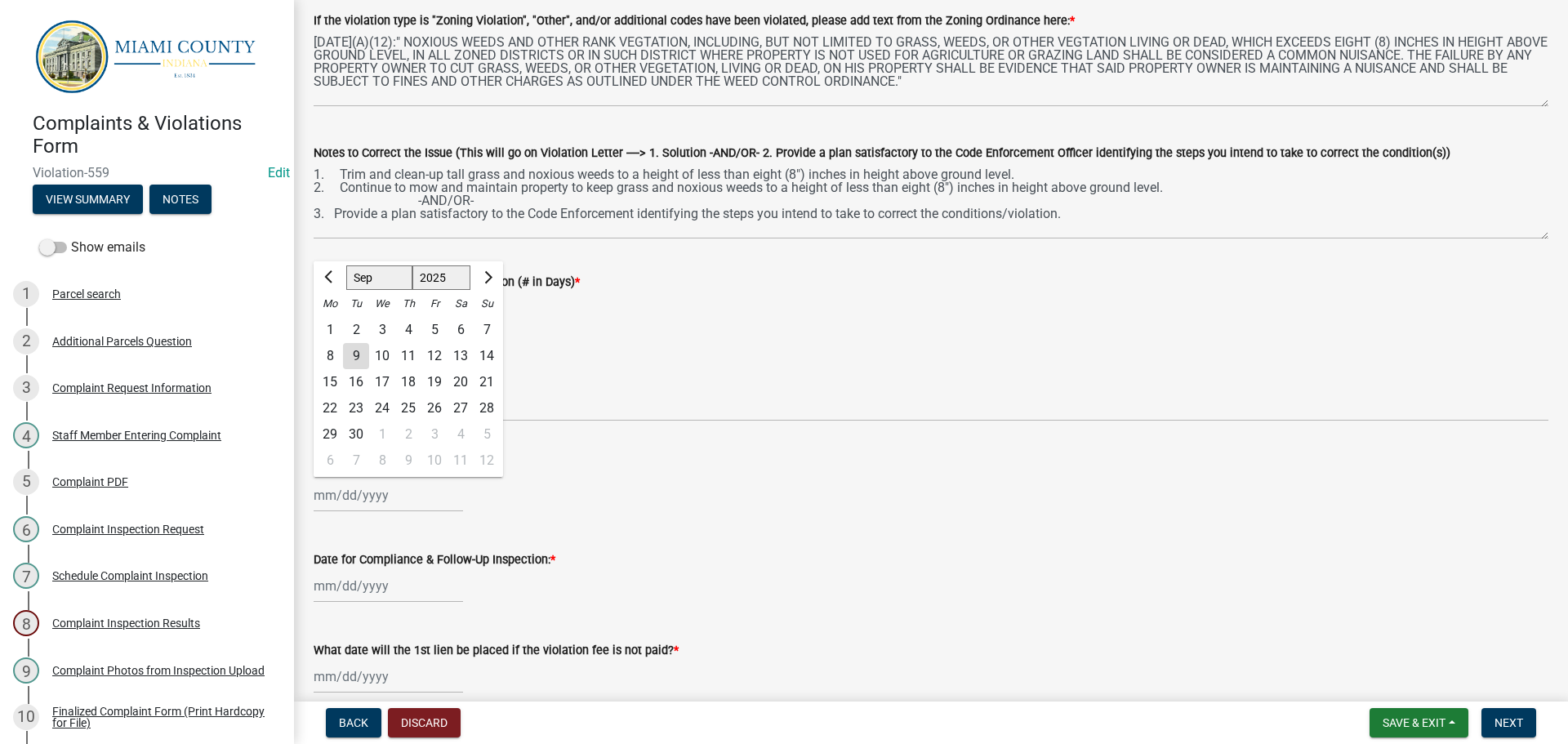
click at [372, 505] on div "Jan Feb Mar Apr May Jun Jul Aug Sep Oct Nov Dec 1525 1526 1527 1528 1529 1530 1…" at bounding box center [388, 495] width 149 height 34
click at [354, 362] on div "9" at bounding box center [356, 356] width 26 height 26
type input "09/09/2025"
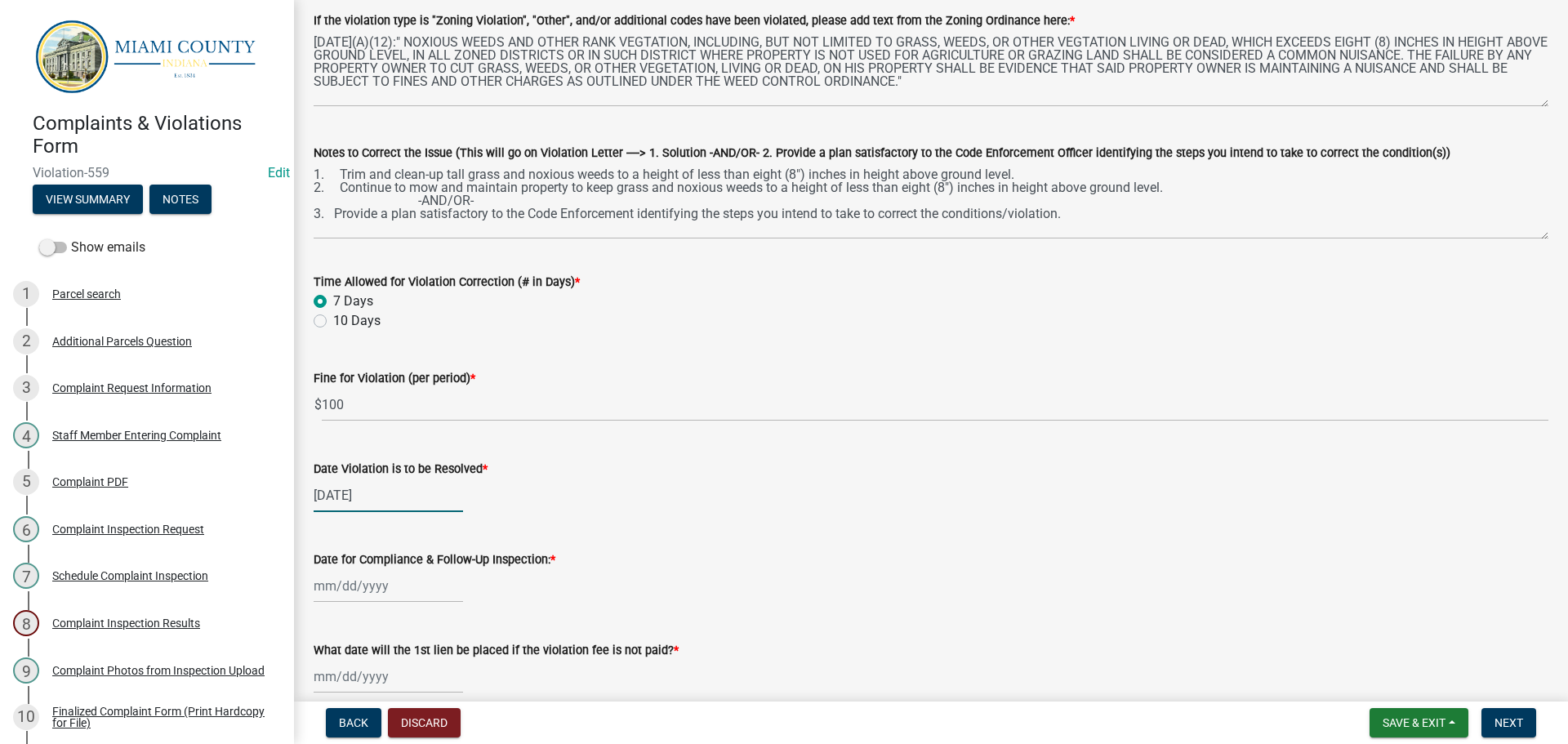
select select "9"
select select "2025"
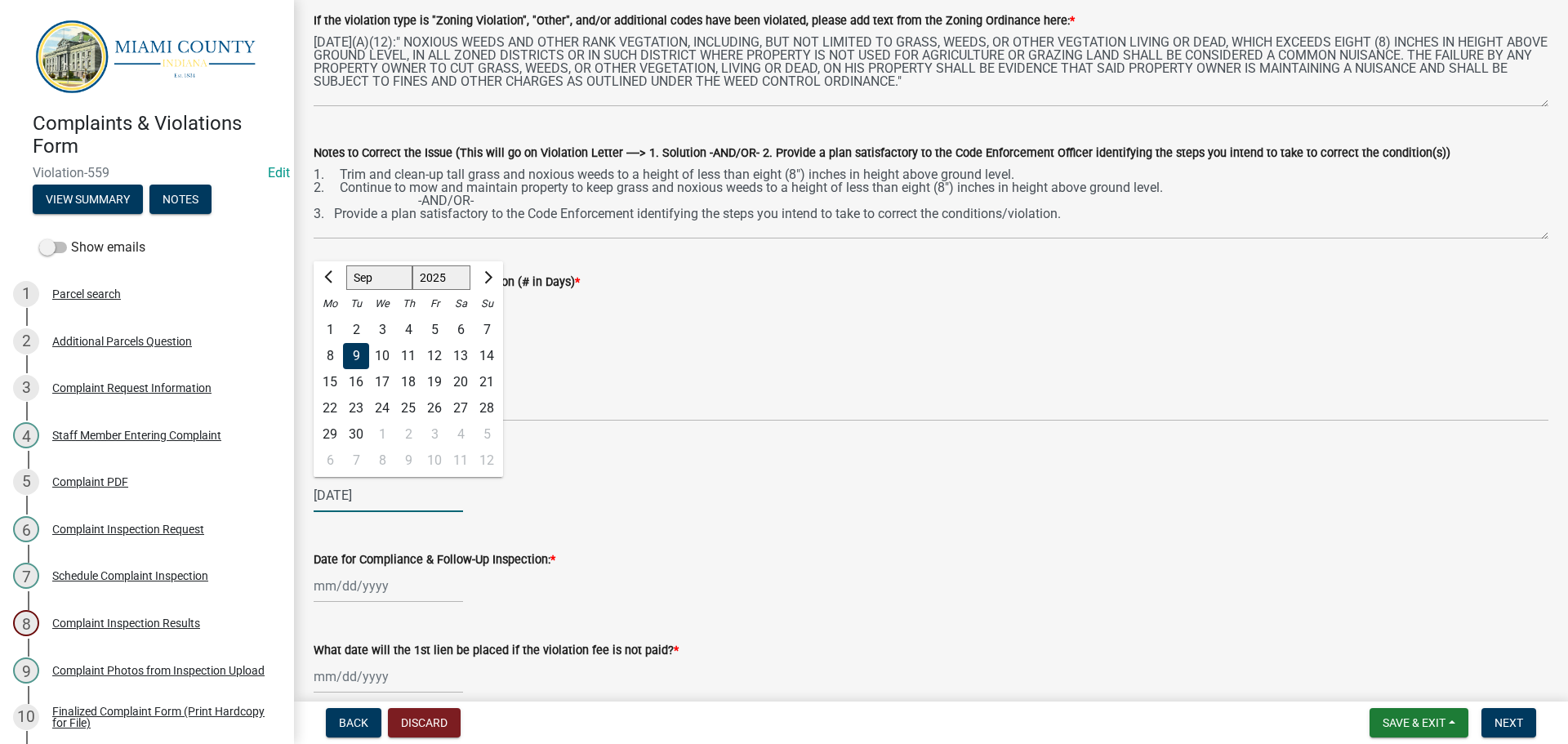
click at [355, 495] on div "09/09/2025 Jan Feb Mar Apr May Jun Jul Aug Sep Oct Nov Dec 1525 1526 1527 1528 …" at bounding box center [388, 495] width 149 height 34
click at [362, 384] on div "16" at bounding box center [356, 382] width 26 height 26
type input "09/16/2025"
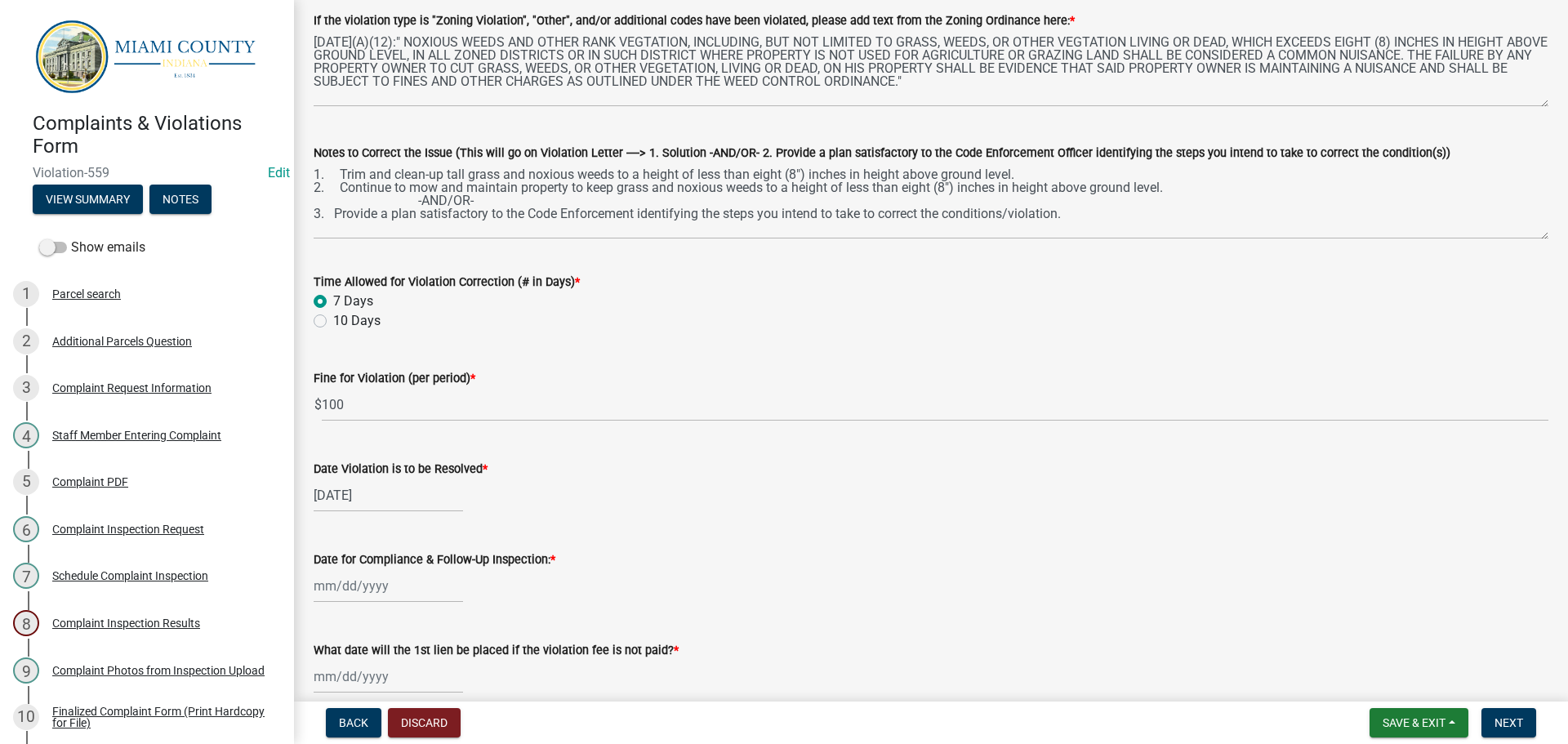
select select "9"
select select "2025"
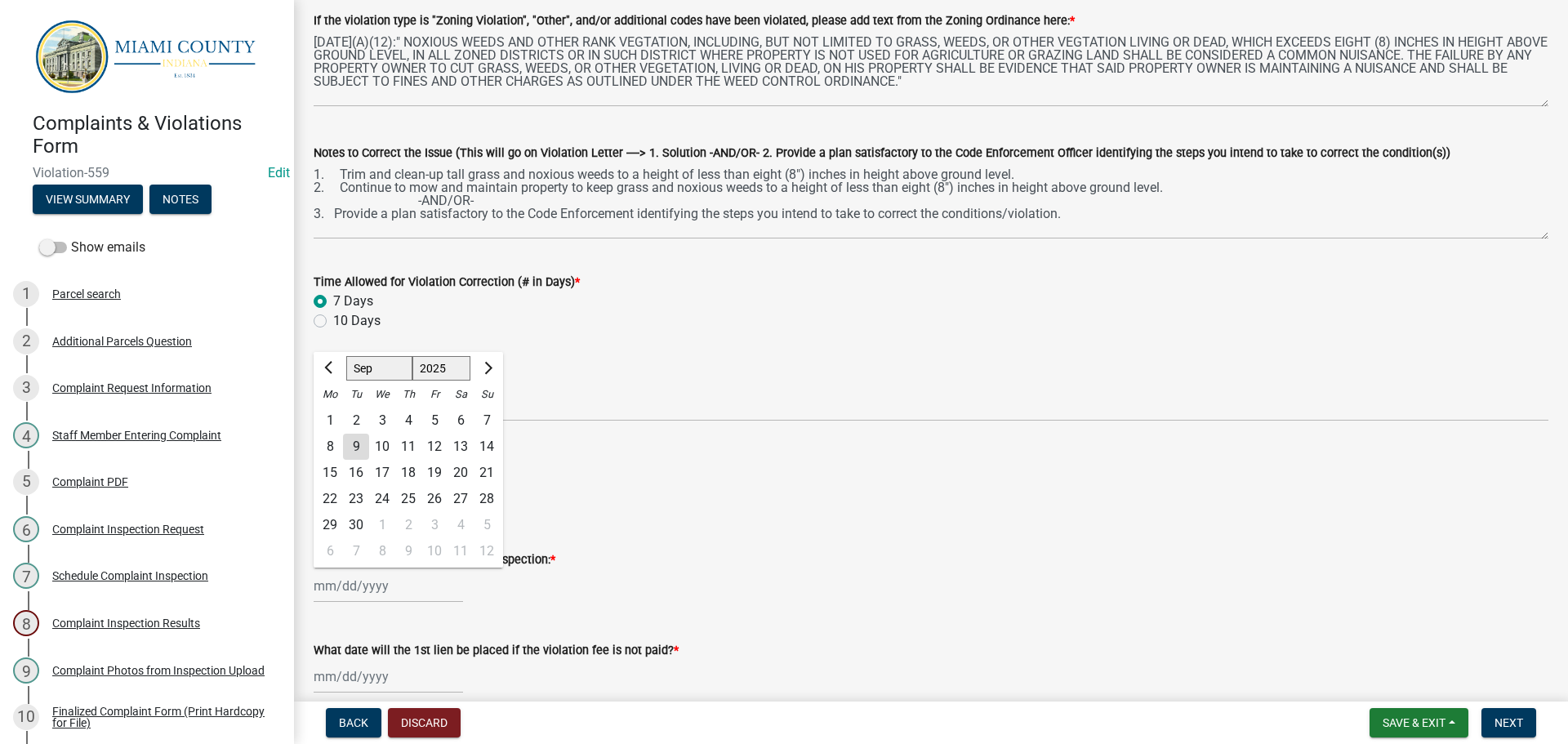
click at [373, 576] on div "Jan Feb Mar Apr May Jun Jul Aug Sep Oct Nov Dec 1525 1526 1527 1528 1529 1530 1…" at bounding box center [388, 585] width 149 height 34
click at [387, 473] on div "17" at bounding box center [382, 473] width 26 height 26
type input "09/17/2025"
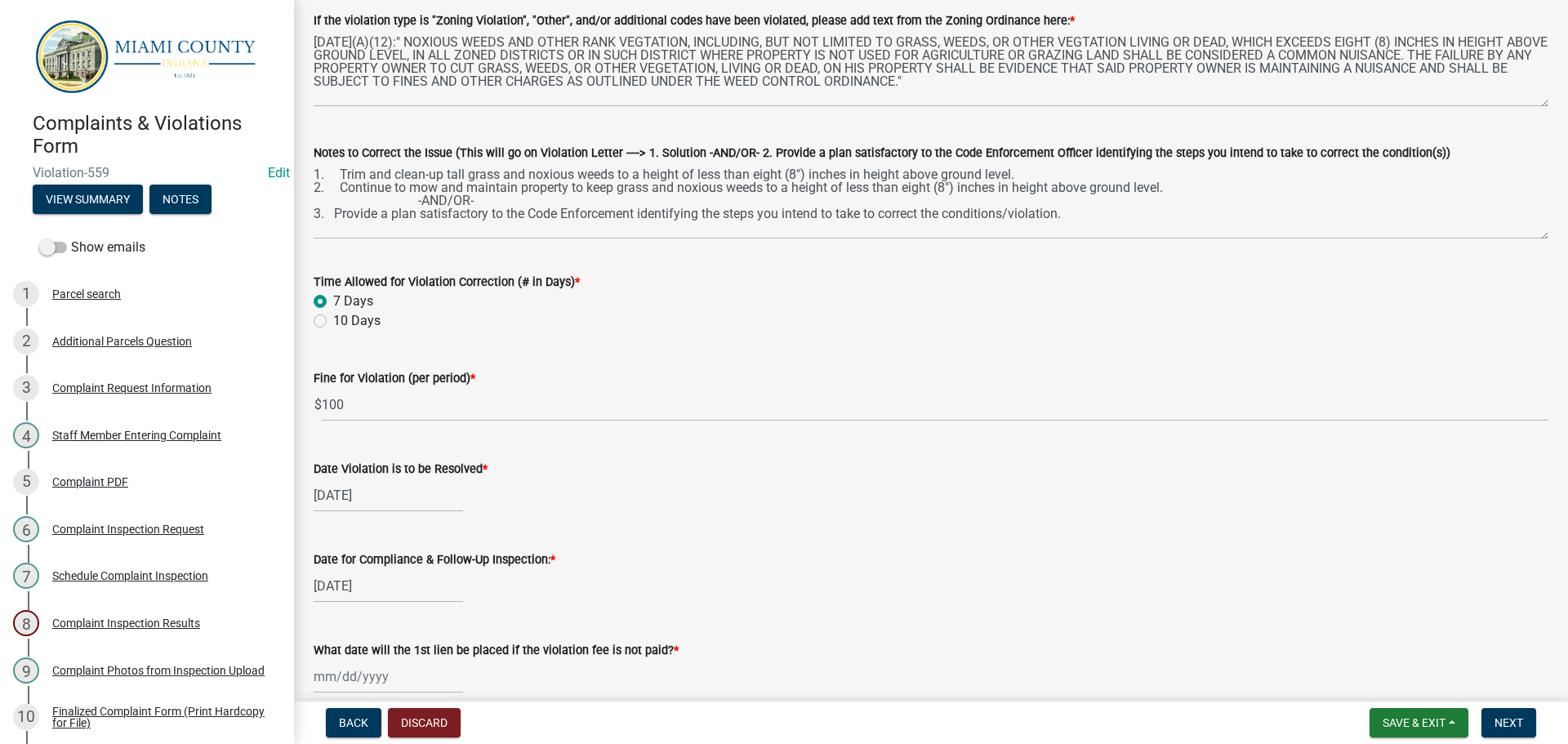
scroll to position [490, 0]
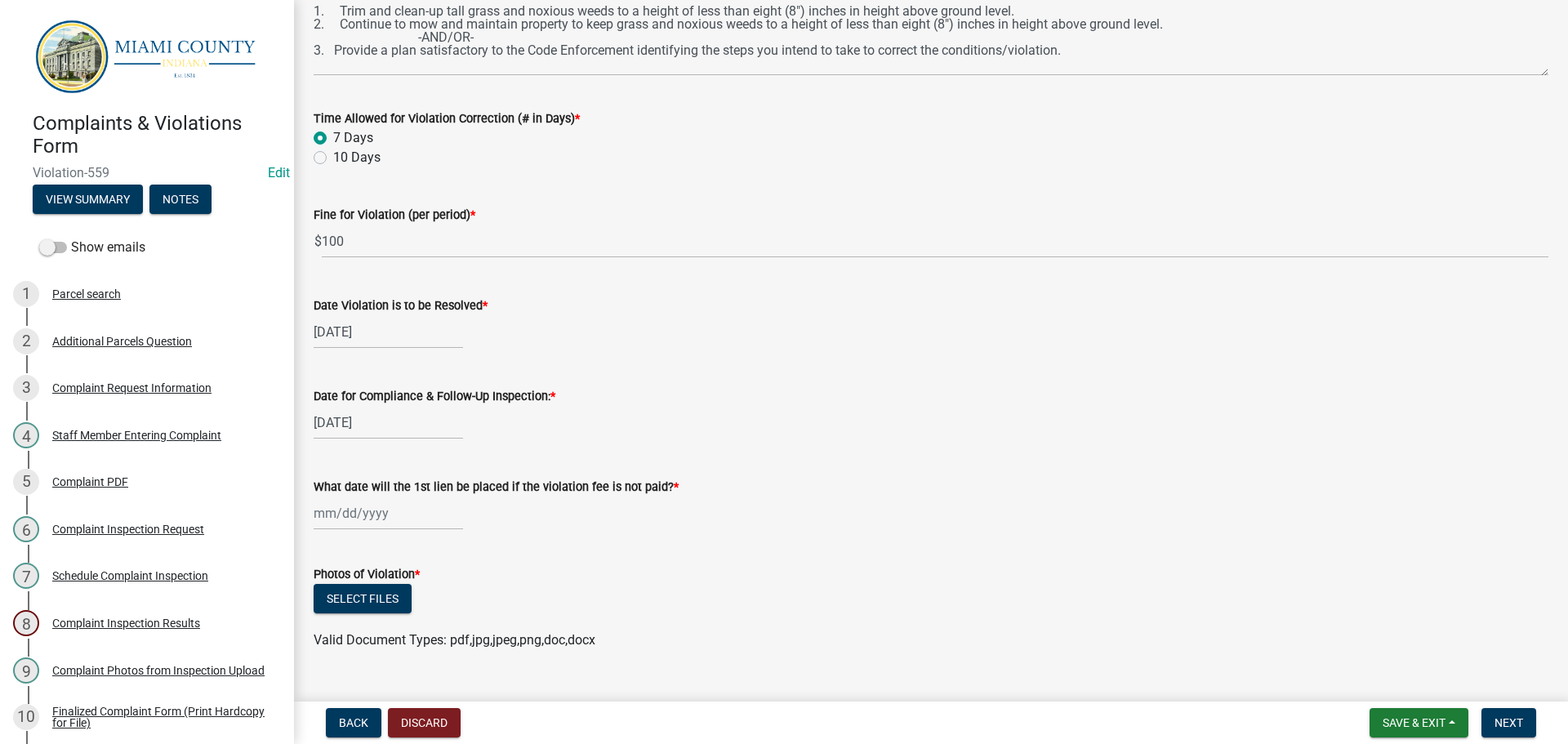
click at [377, 505] on div at bounding box center [388, 513] width 149 height 34
select select "9"
select select "2025"
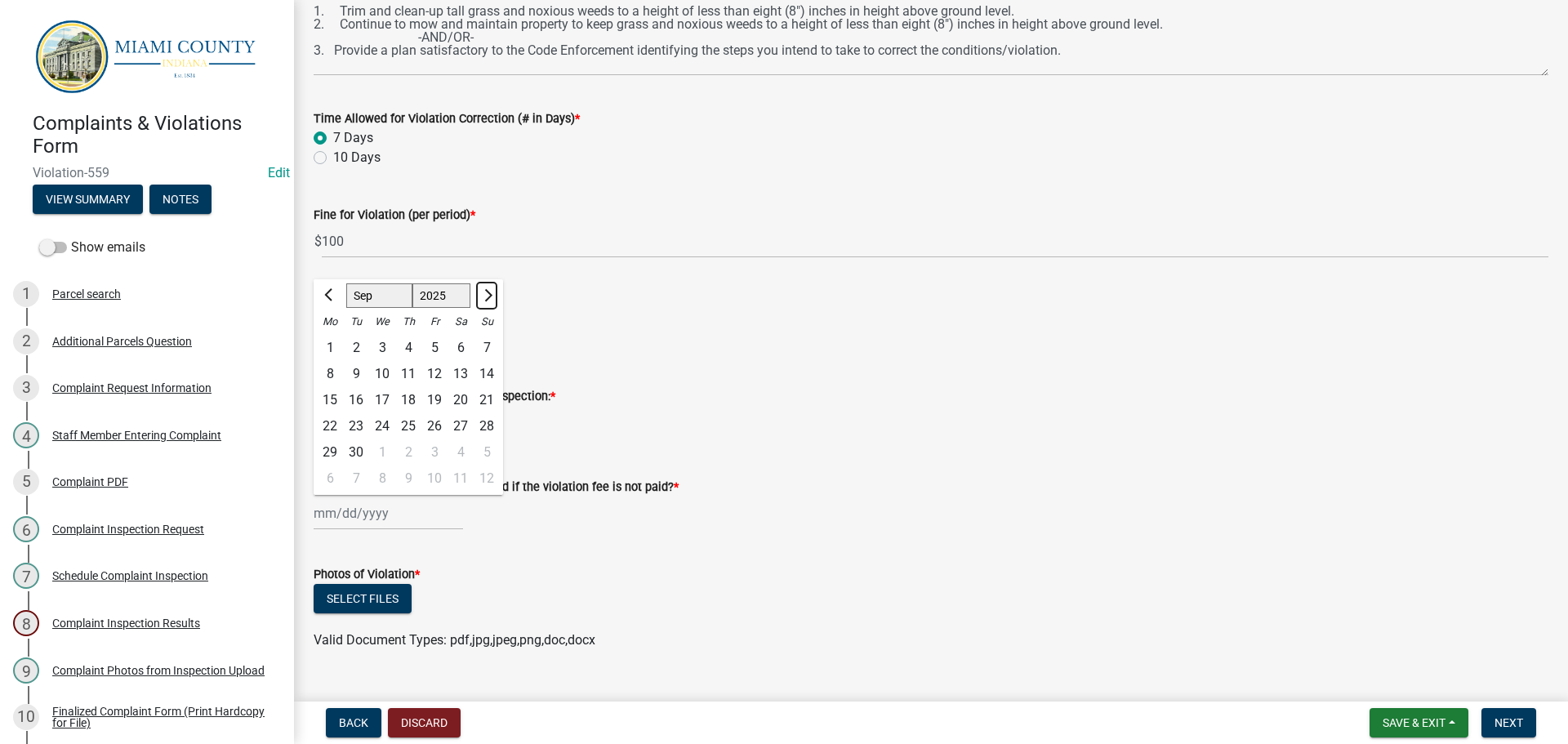
click at [490, 295] on span "Next month" at bounding box center [486, 295] width 12 height 12
select select "10"
click at [439, 404] on div "17" at bounding box center [434, 400] width 26 height 26
type input "10/17/2025"
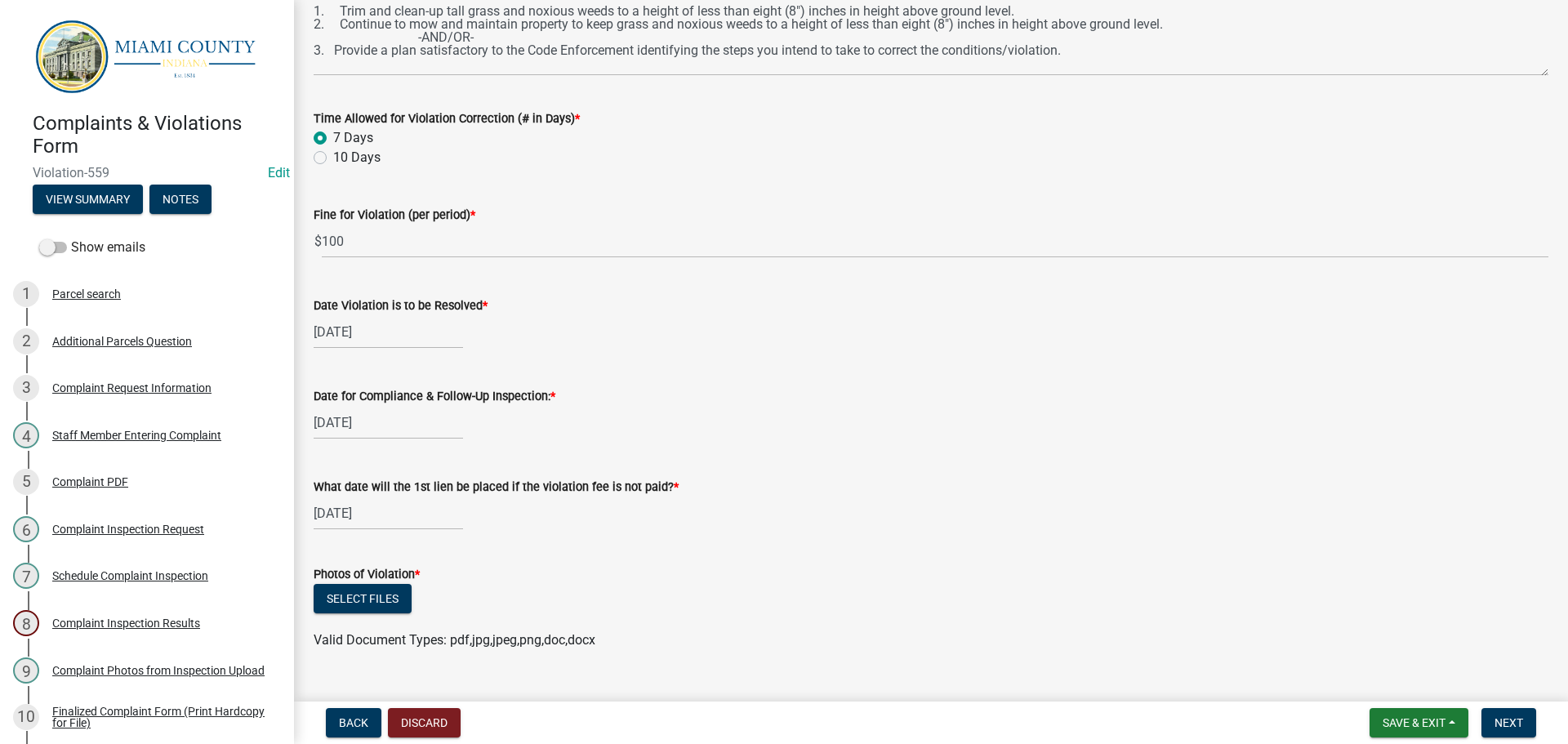
click at [468, 591] on div "Select files" at bounding box center [931, 600] width 1234 height 34
click at [404, 604] on button "Select files" at bounding box center [362, 599] width 98 height 30
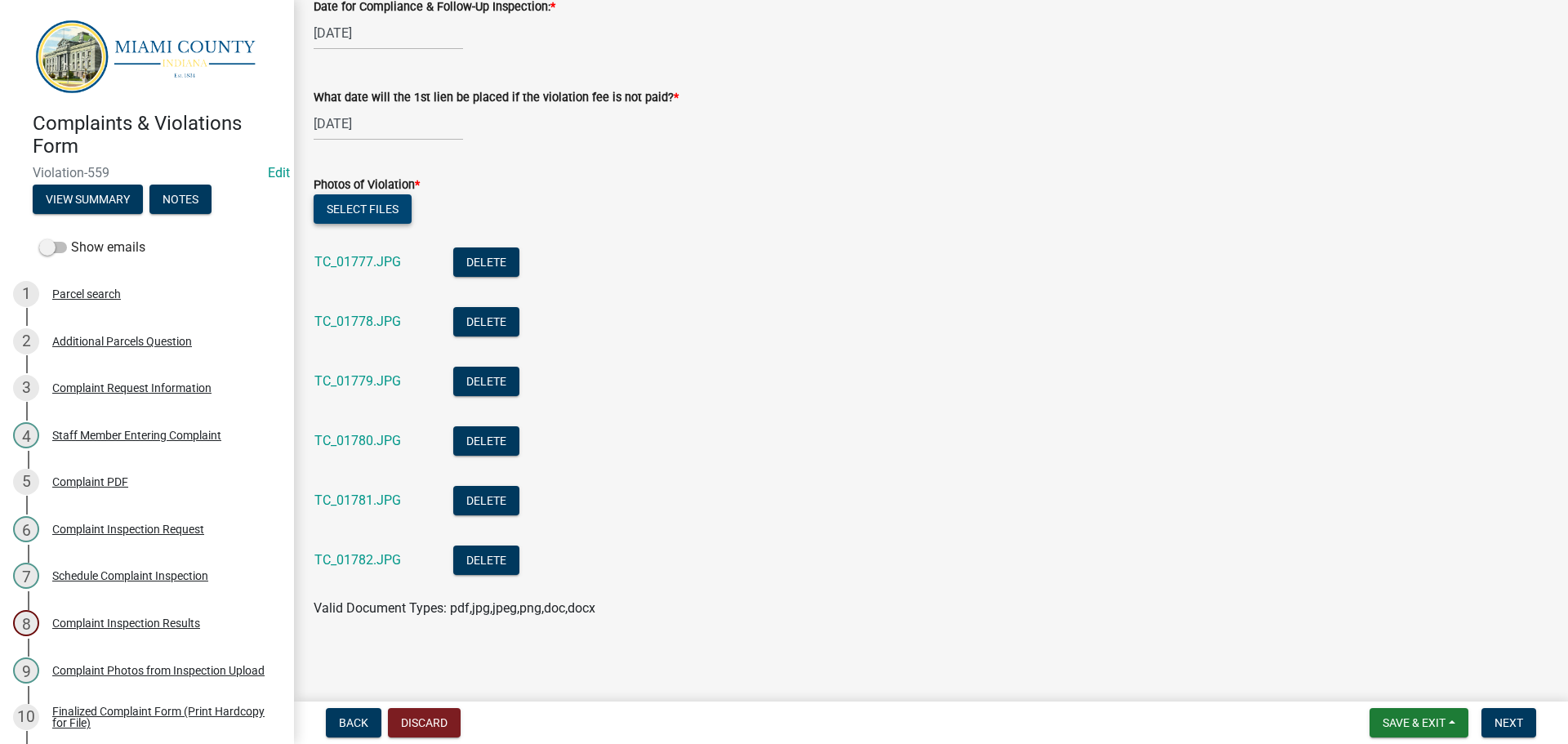
scroll to position [881, 0]
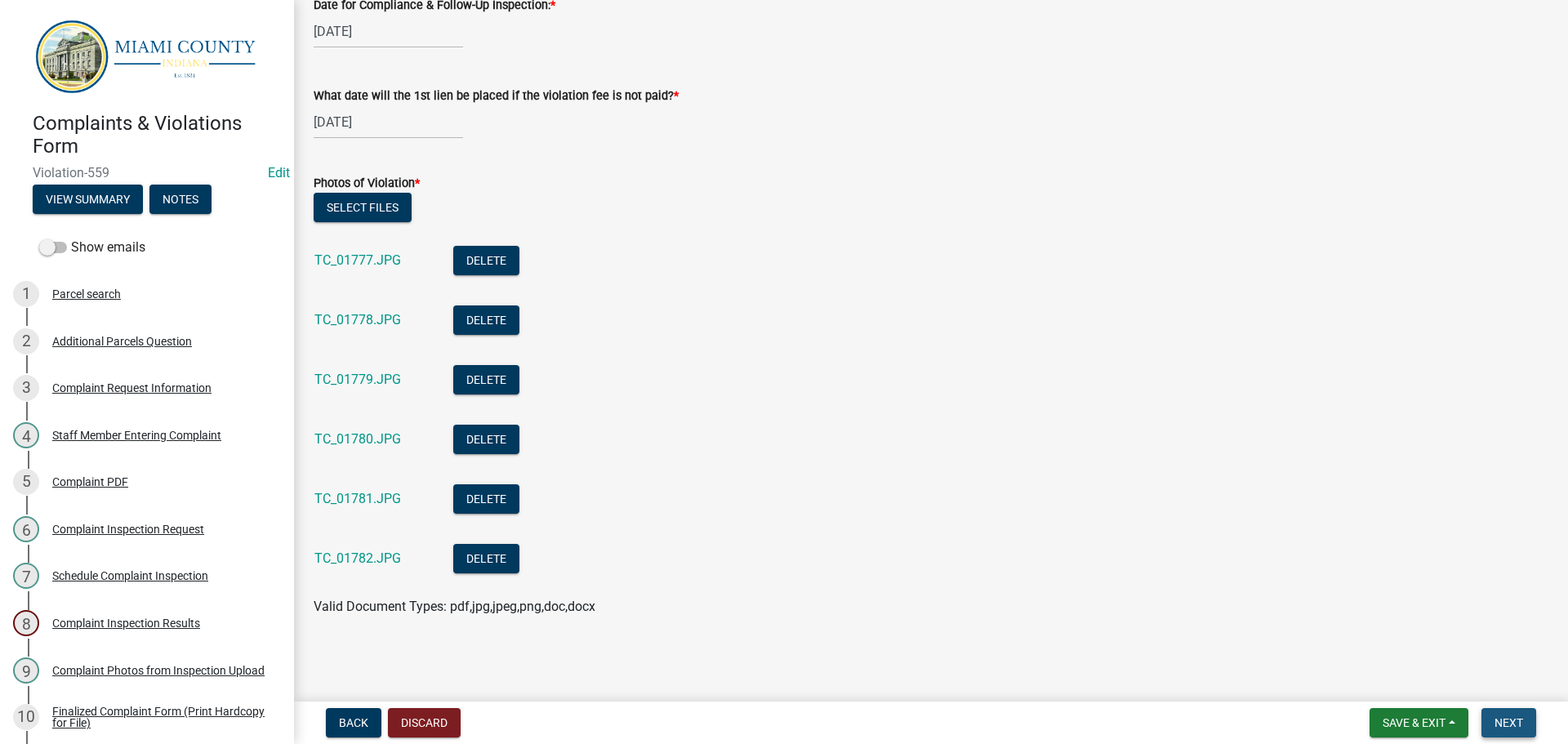
click at [1529, 722] on button "Next" at bounding box center [1509, 723] width 54 height 30
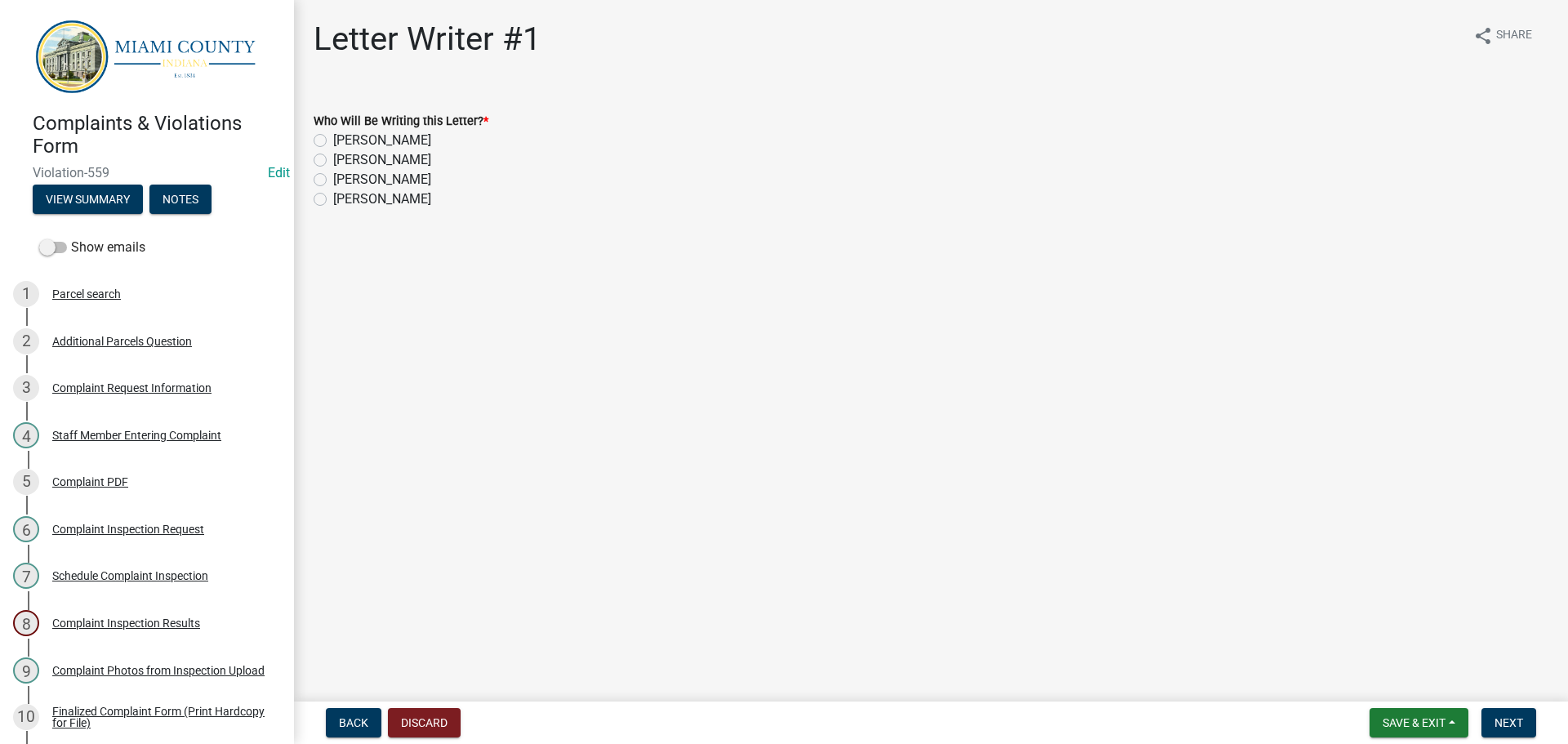
click at [333, 177] on label "[PERSON_NAME]" at bounding box center [381, 180] width 98 height 20
click at [333, 177] on input "[PERSON_NAME]" at bounding box center [338, 175] width 11 height 11
radio input "true"
click at [1495, 718] on span "Next" at bounding box center [1509, 723] width 29 height 13
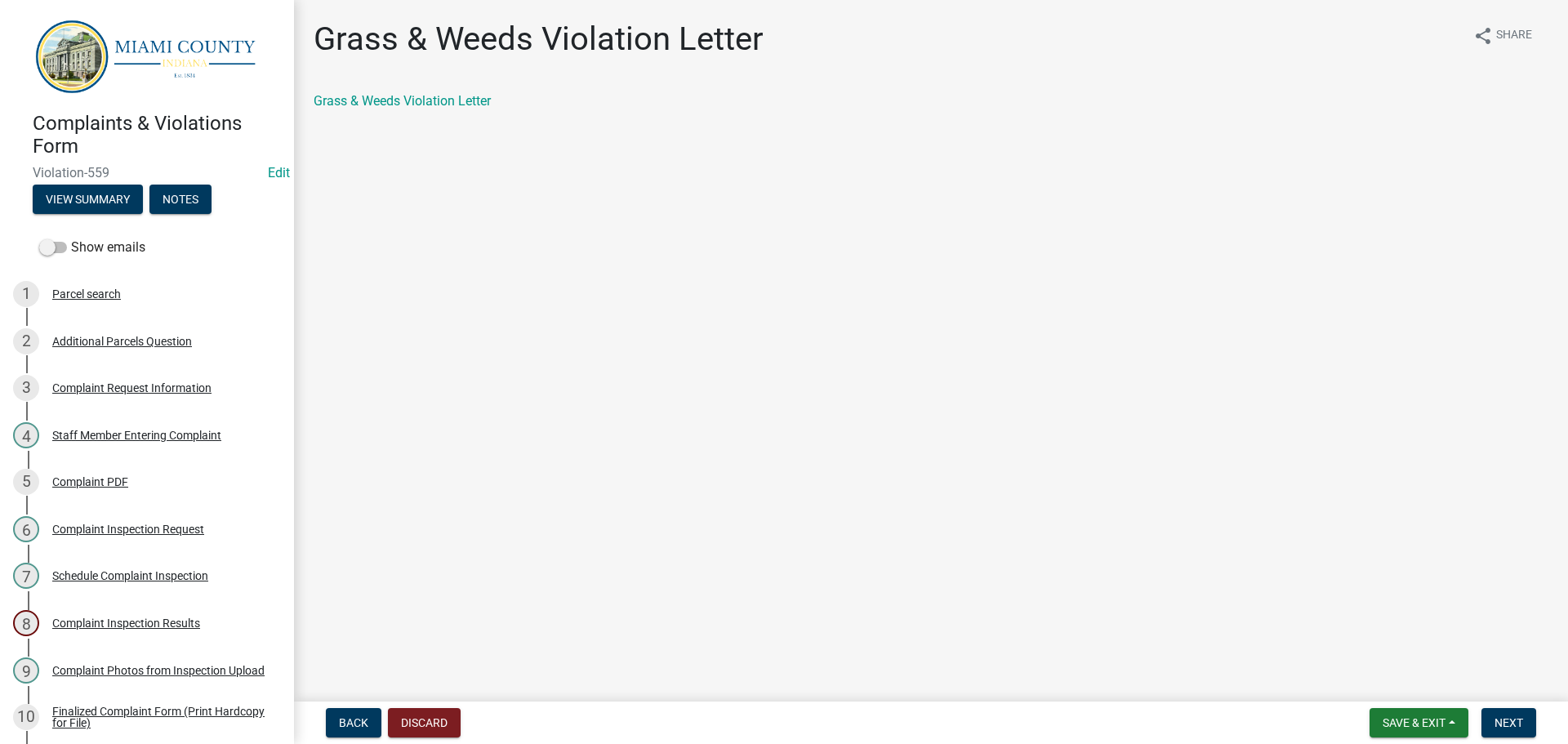
click at [436, 90] on div "Grass & Weeds Violation Letter share Share Grass & Weeds Violation Letter" at bounding box center [931, 79] width 1259 height 119
click at [433, 94] on link "Grass & Weeds Violation Letter" at bounding box center [402, 101] width 178 height 16
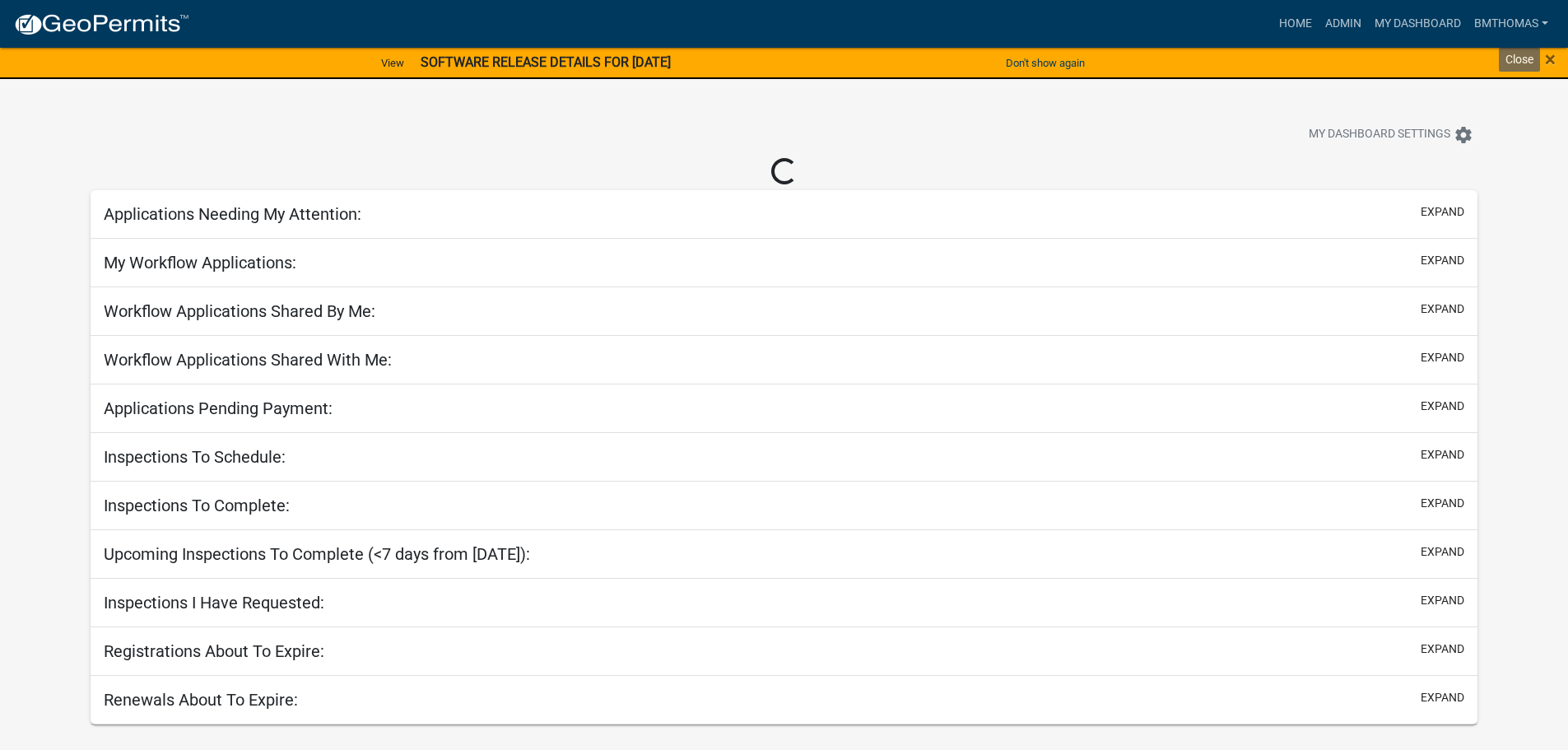
click at [1561, 58] on div "× Close" at bounding box center [1501, 63] width 131 height 35
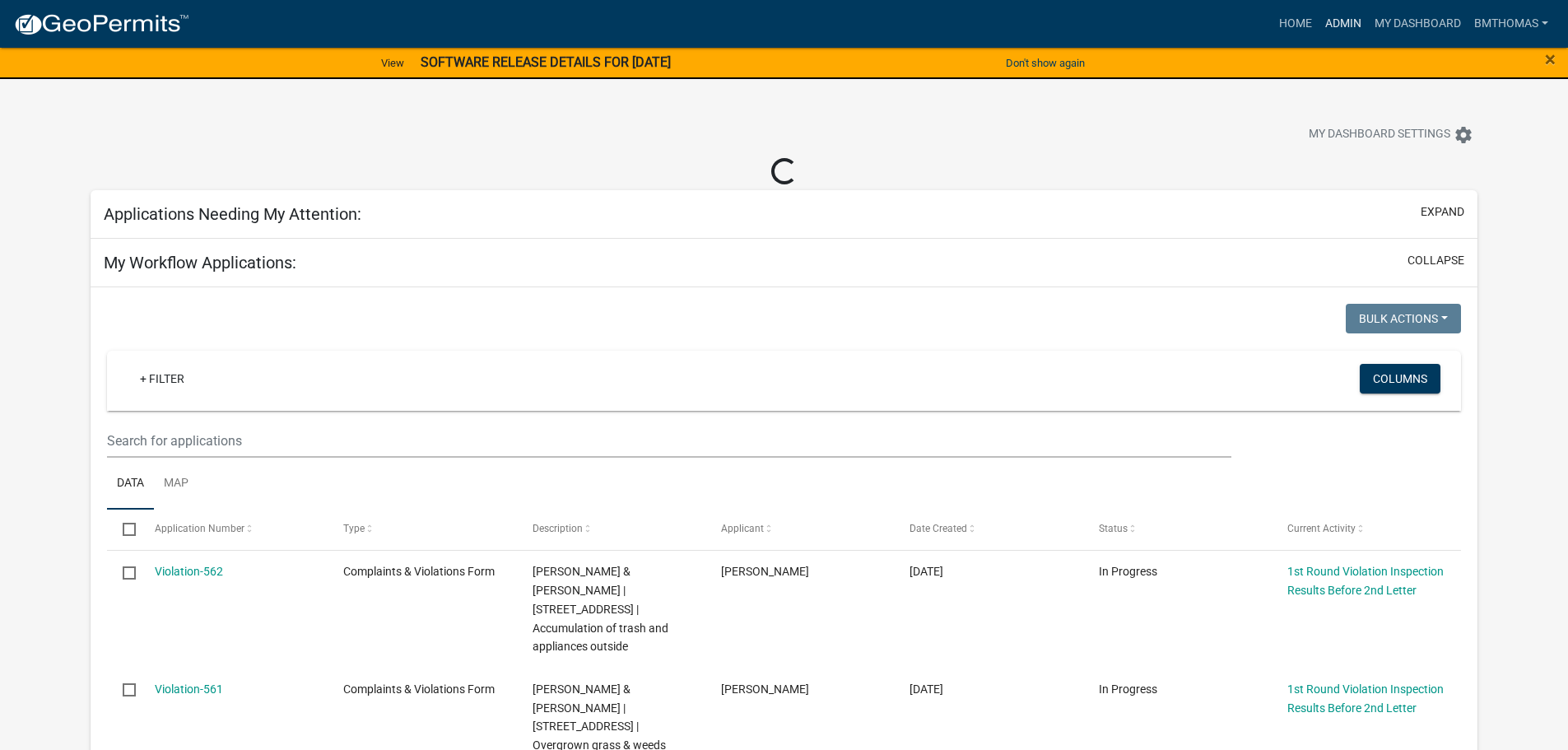
click at [1340, 18] on link "Admin" at bounding box center [1342, 24] width 49 height 32
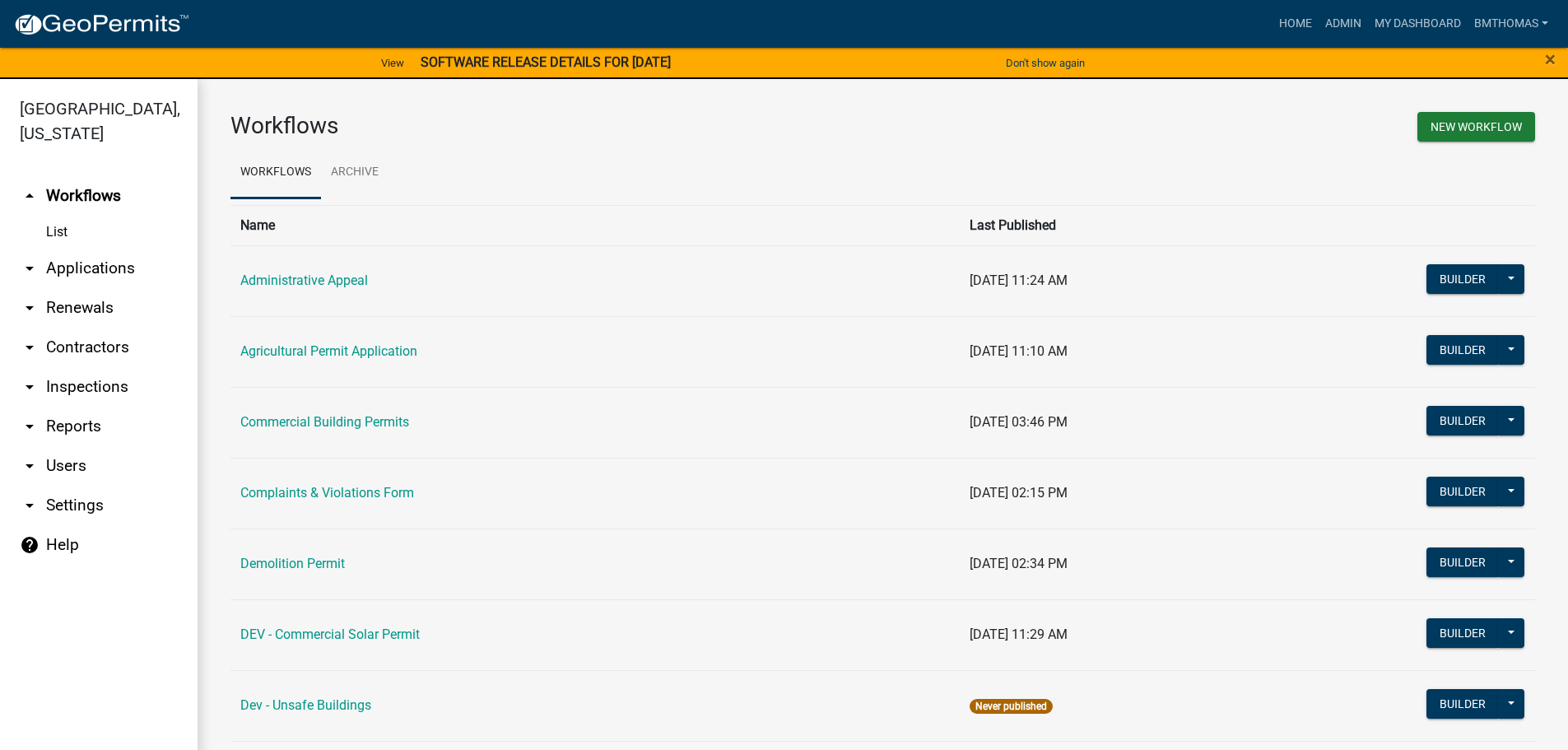
click at [77, 249] on link "arrow_drop_down Applications" at bounding box center [98, 268] width 197 height 39
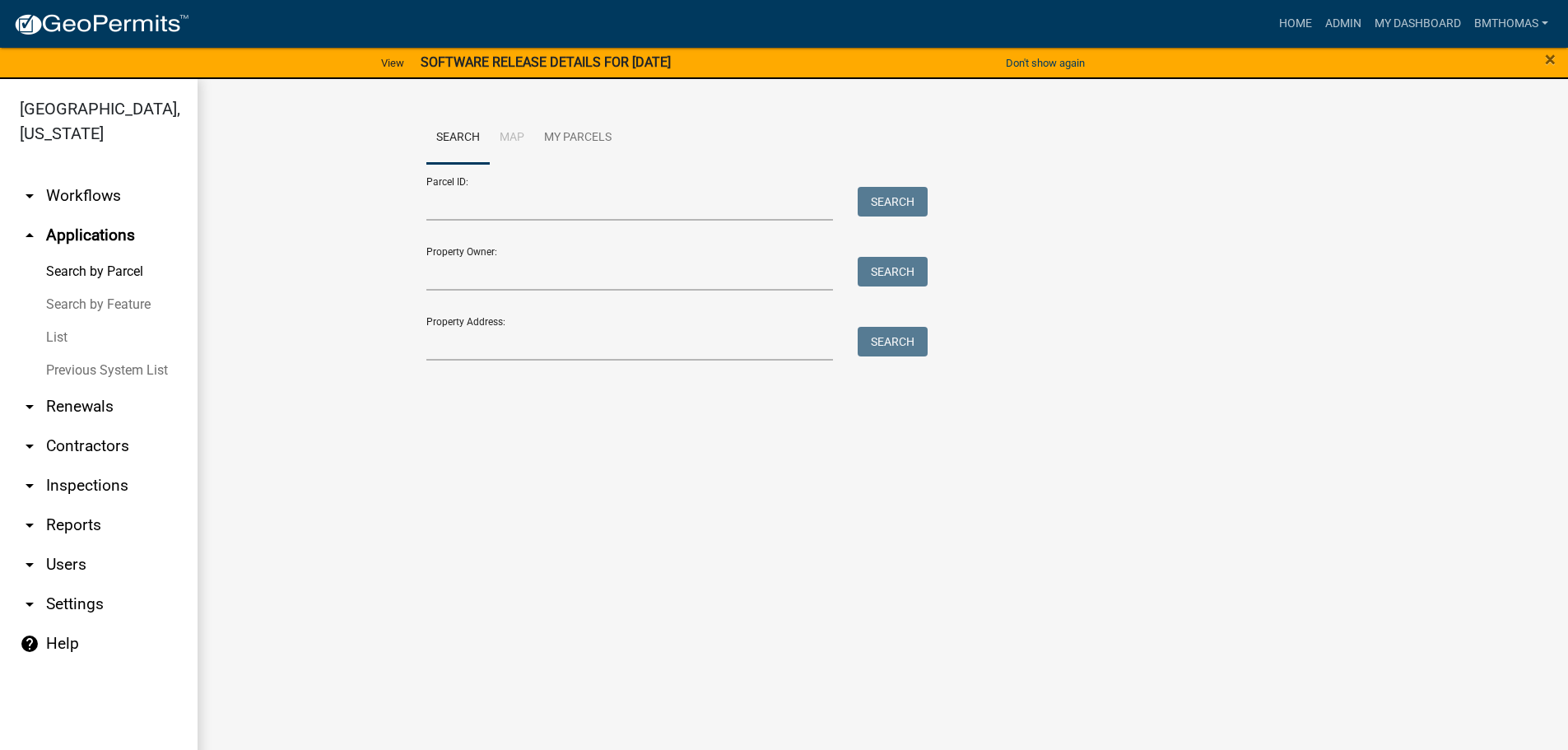
click at [56, 321] on link "List" at bounding box center [98, 338] width 197 height 33
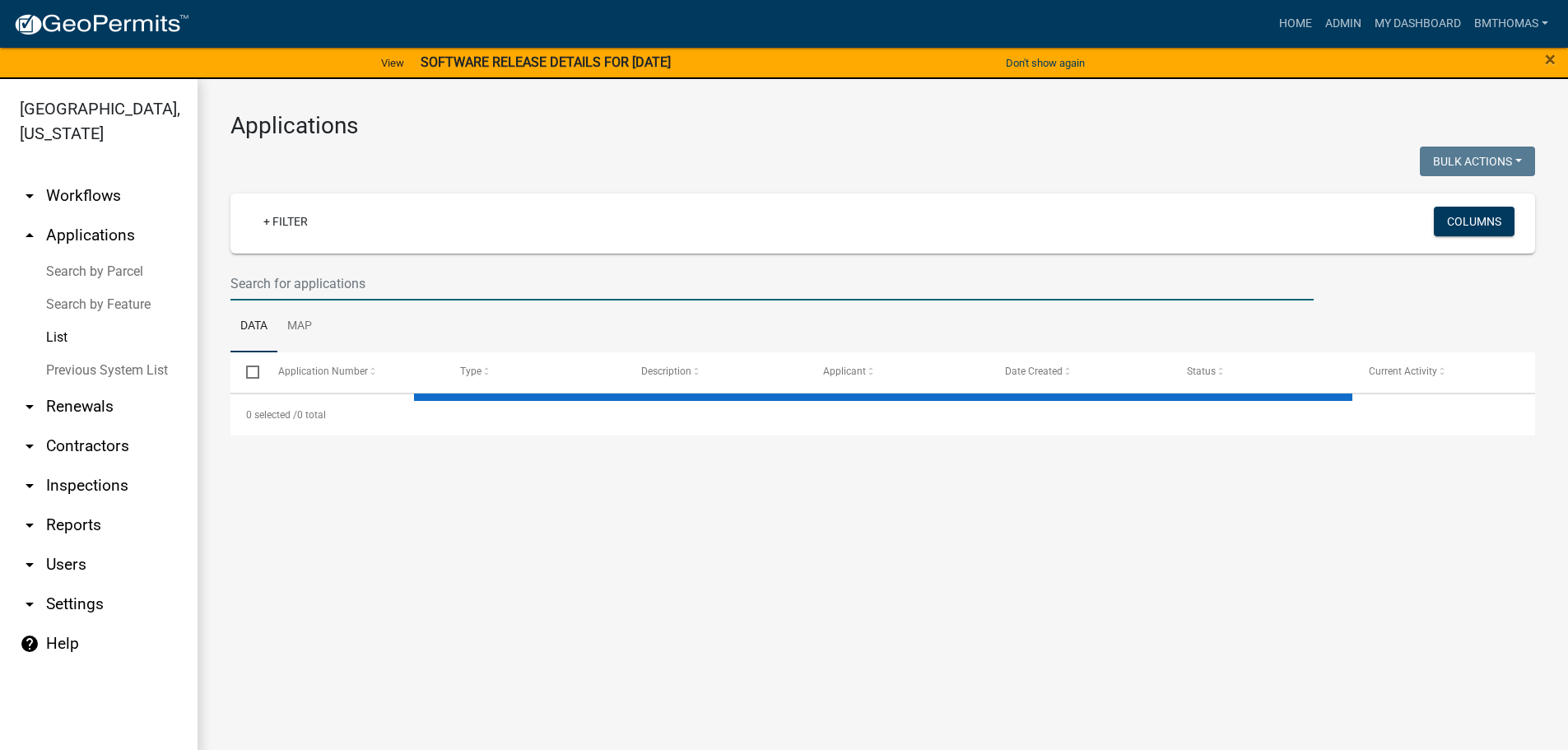
click at [267, 276] on input "text" at bounding box center [772, 283] width 1083 height 34
select select "3: 100"
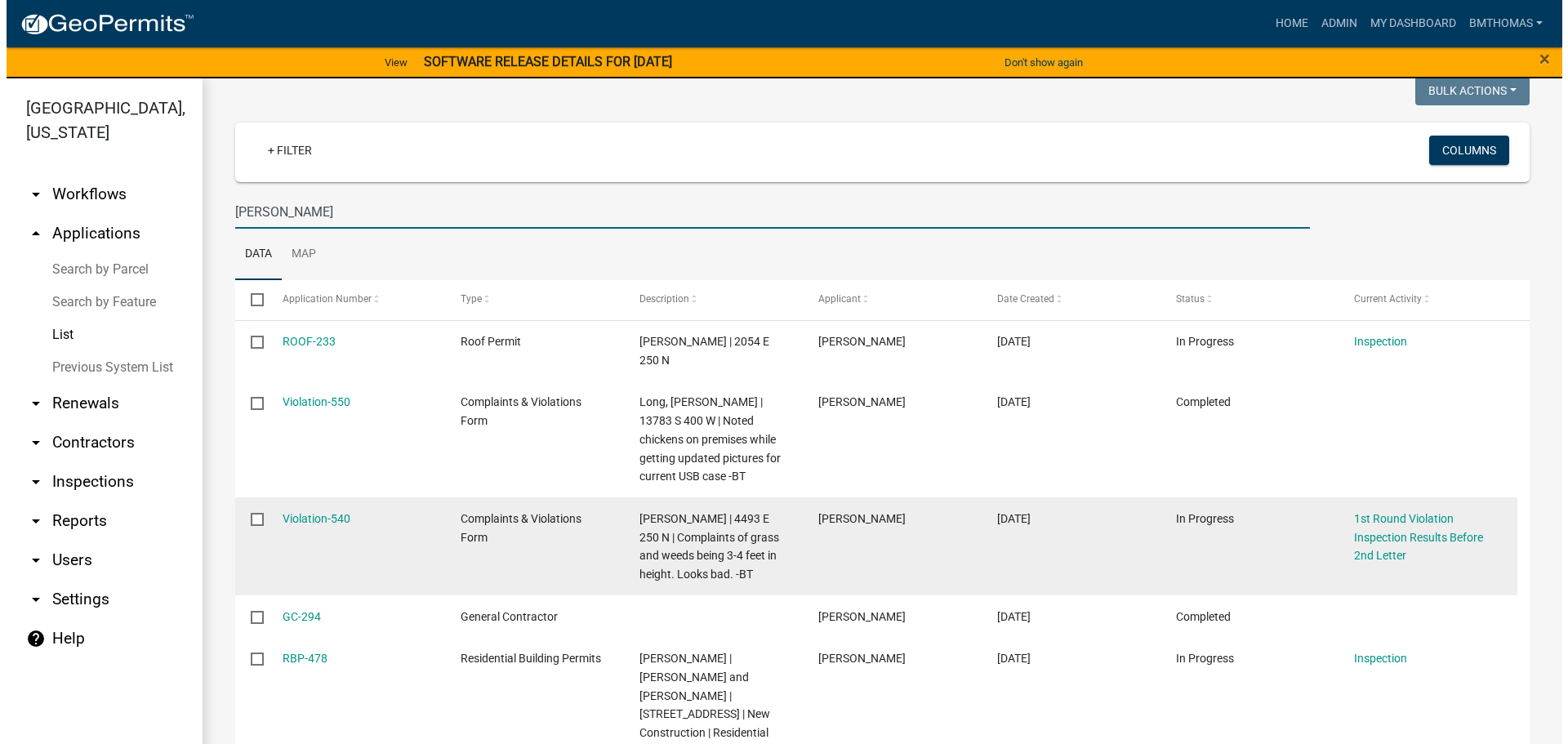
scroll to position [163, 0]
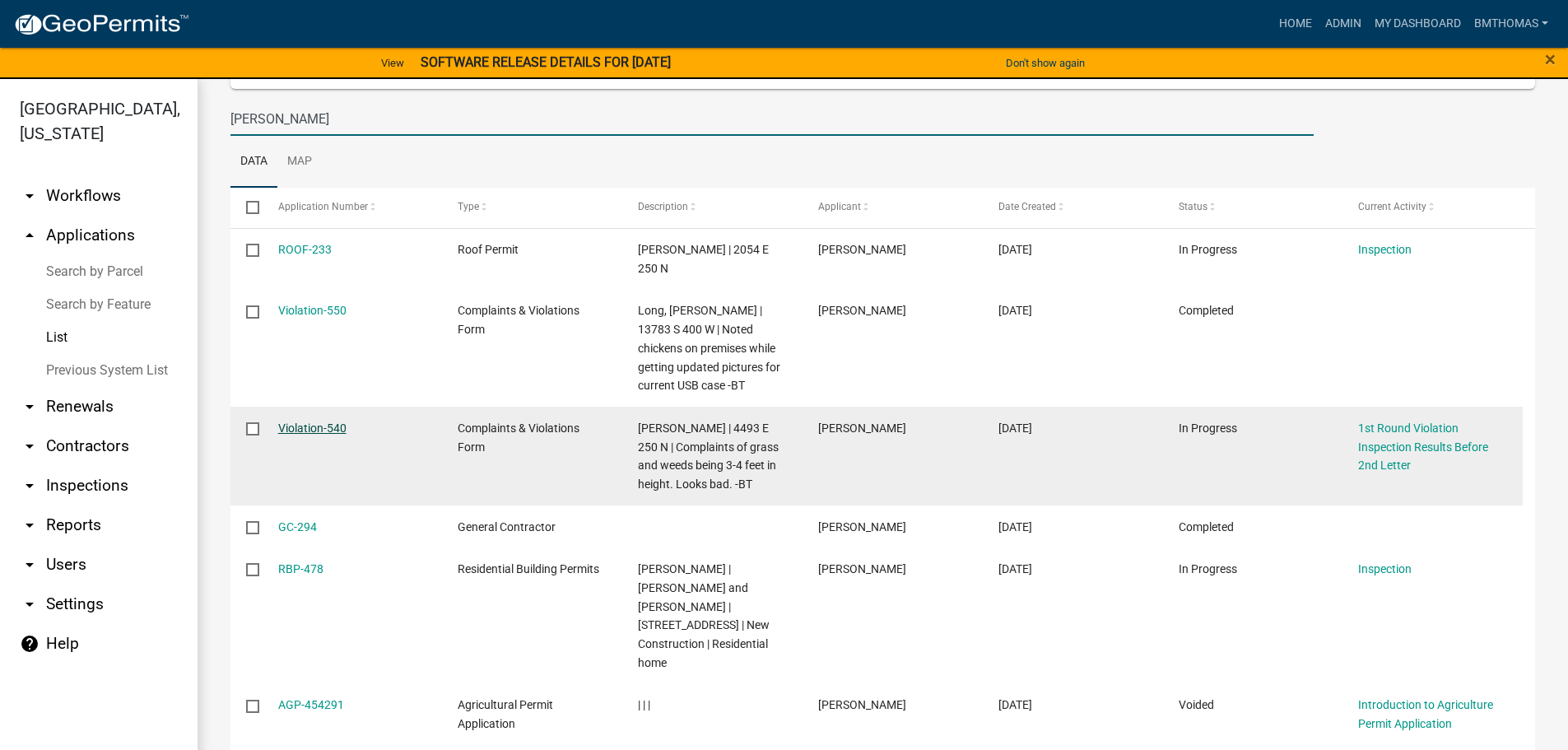
type input "miller"
click at [329, 421] on link "Violation-540" at bounding box center [312, 428] width 68 height 13
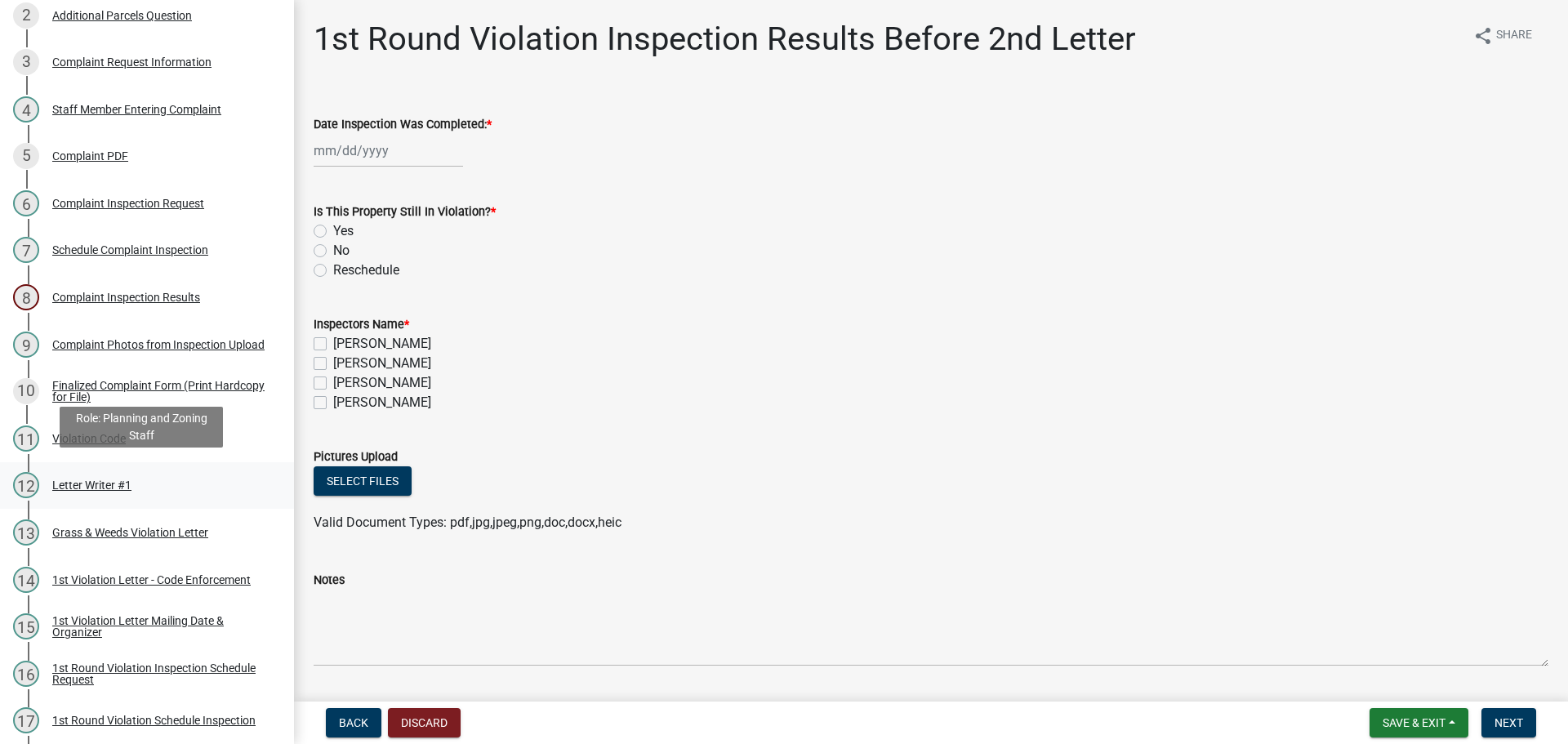
scroll to position [327, 0]
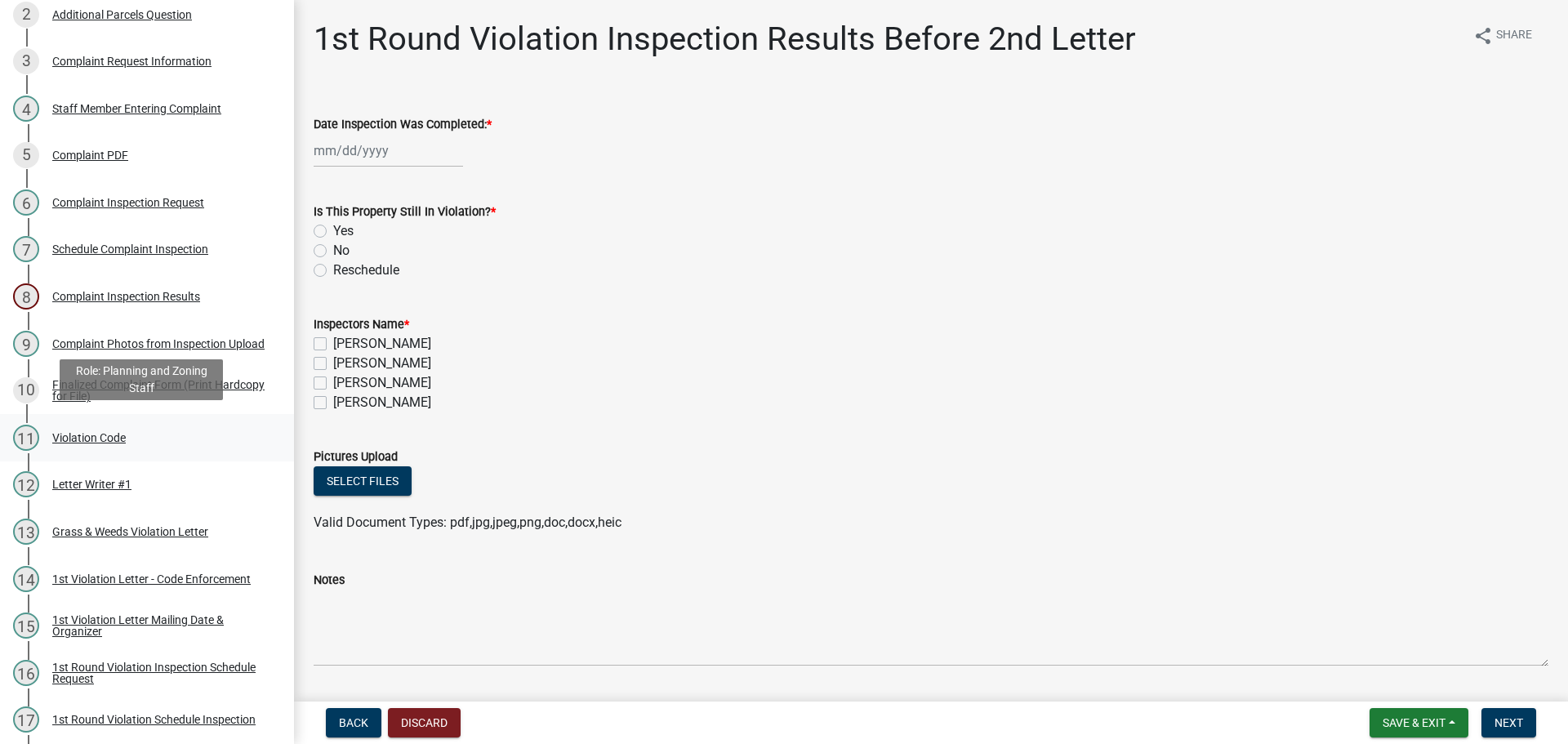
click at [113, 441] on div "11 Violation Code" at bounding box center [140, 438] width 255 height 26
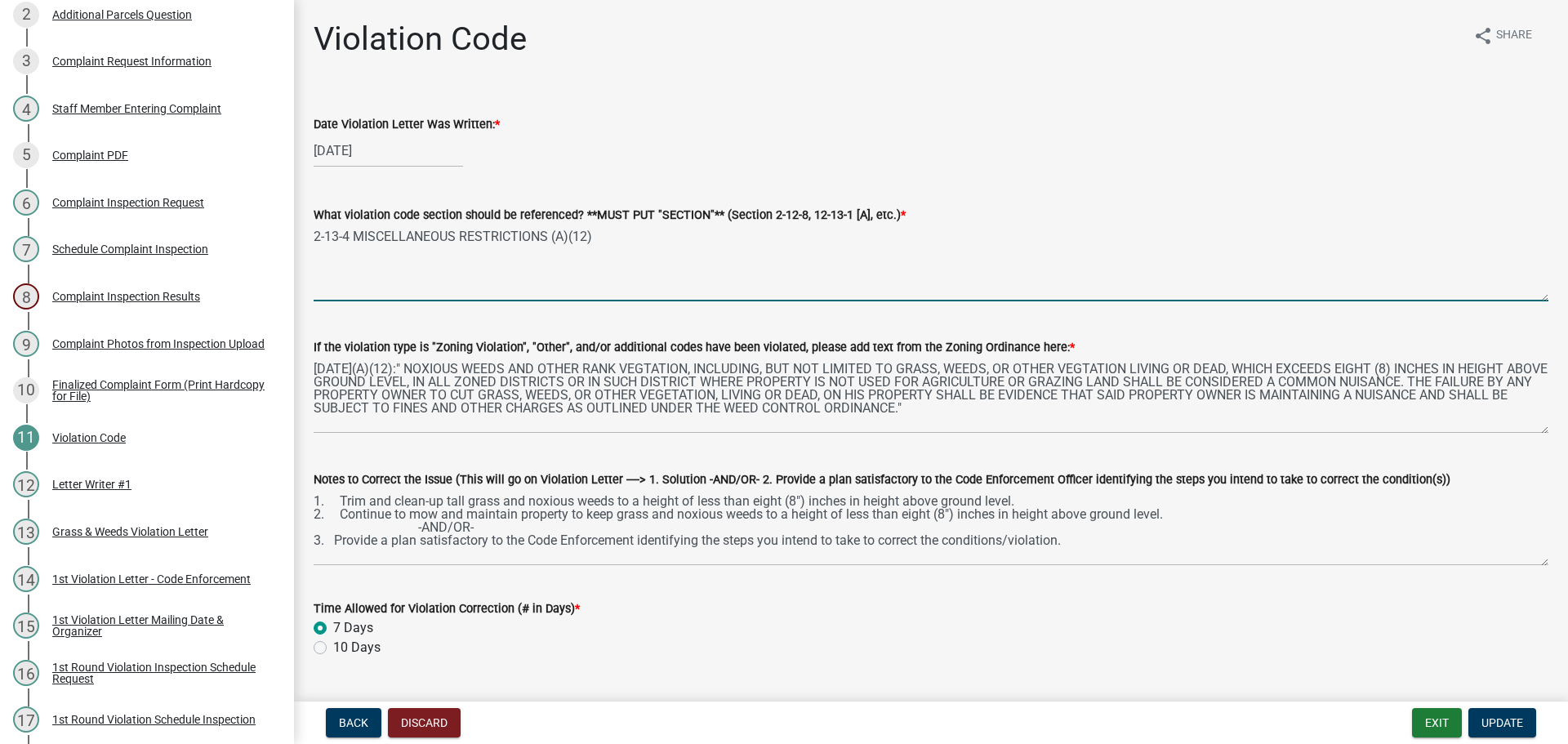
drag, startPoint x: 595, startPoint y: 232, endPoint x: 308, endPoint y: 230, distance: 287.0
click at [308, 230] on div "What violation code section should be referenced? **MUST PUT "SECTION"** (Secti…" at bounding box center [931, 242] width 1259 height 119
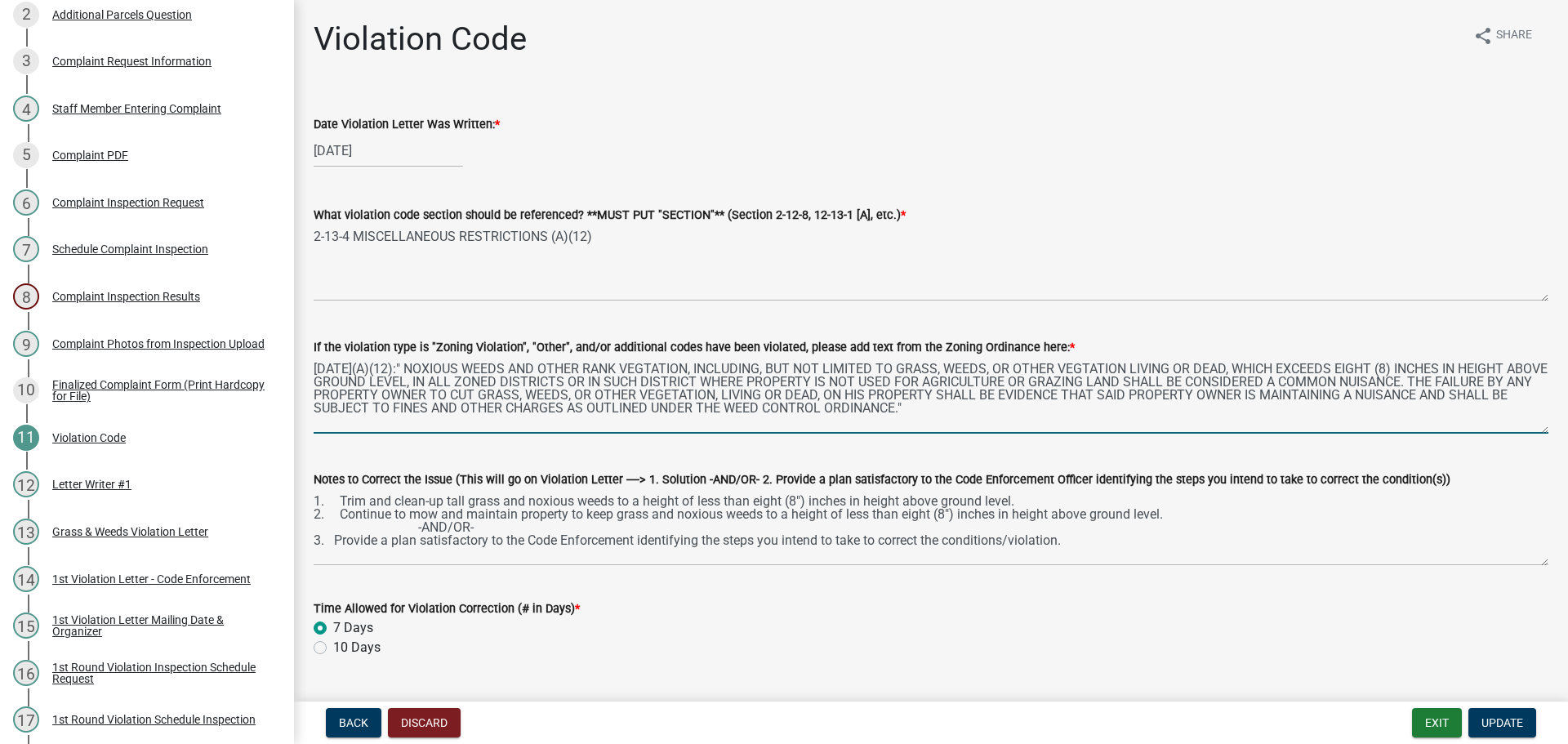
drag, startPoint x: 983, startPoint y: 409, endPoint x: 309, endPoint y: 369, distance: 675.2
click at [309, 369] on div "If the violation type is "Zoning Violation", "Other", and/or additional codes h…" at bounding box center [931, 374] width 1259 height 119
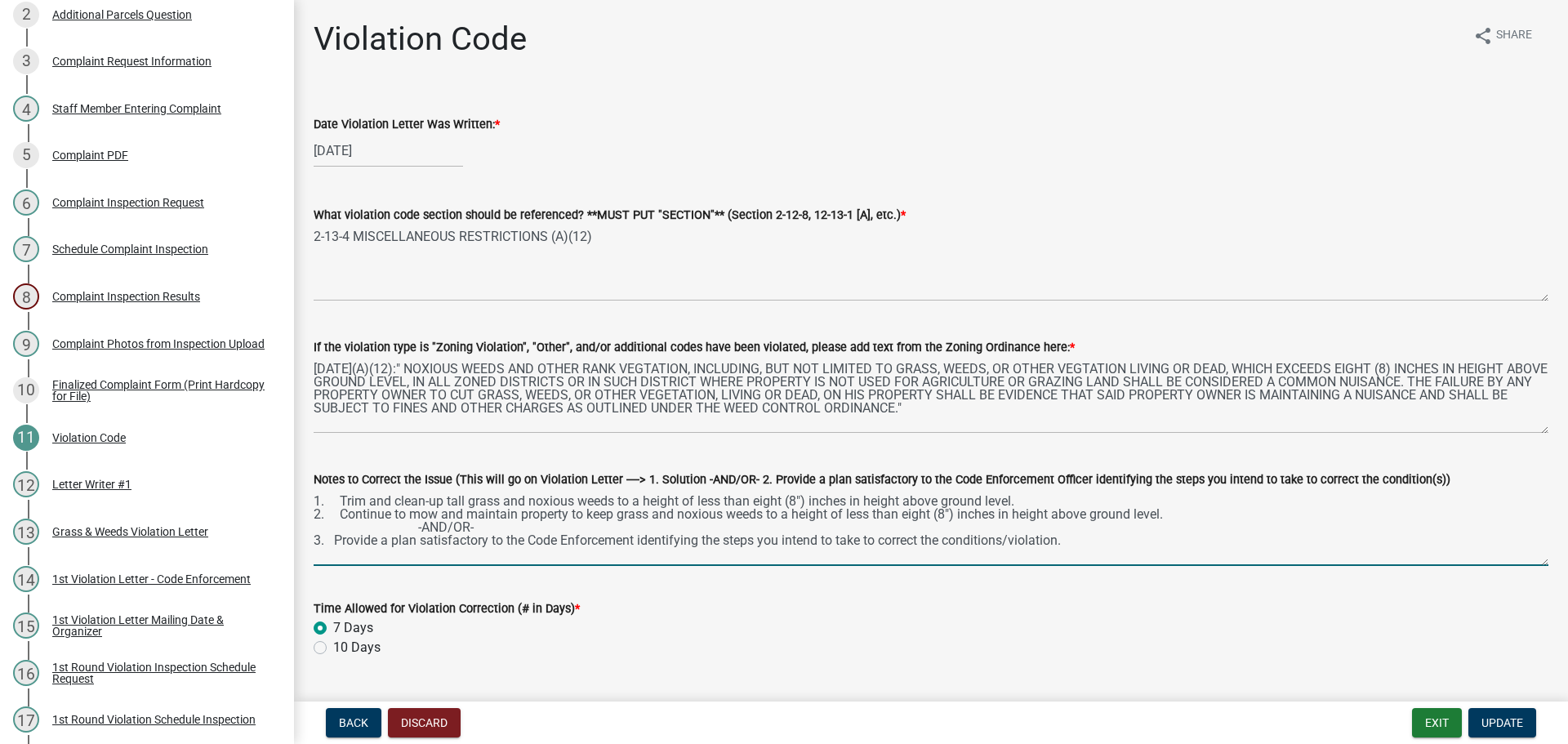
drag, startPoint x: 1084, startPoint y: 543, endPoint x: 309, endPoint y: 500, distance: 776.2
click at [309, 500] on div "Notes to Correct the Issue (This will go on Violation Letter ----> 1. Solution …" at bounding box center [931, 506] width 1259 height 119
